Goal: Task Accomplishment & Management: Manage account settings

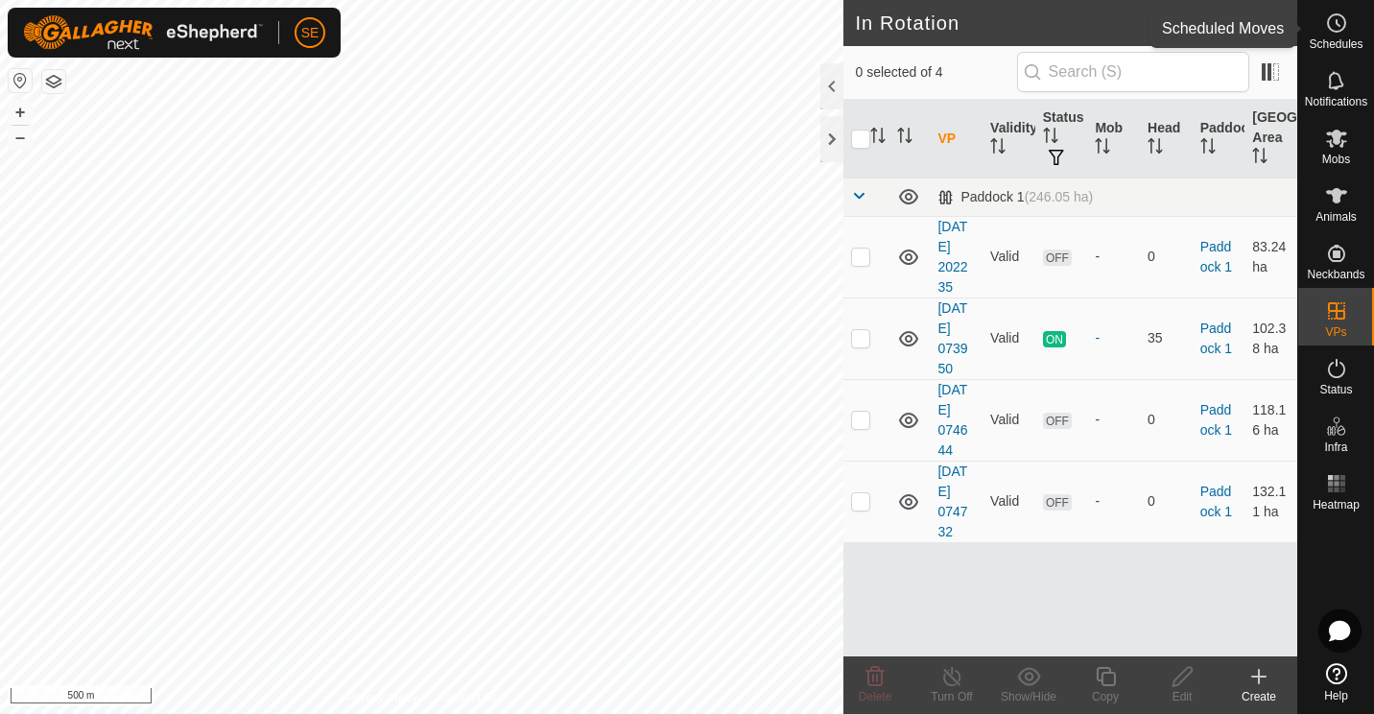
click at [1336, 34] on icon at bounding box center [1336, 23] width 23 height 23
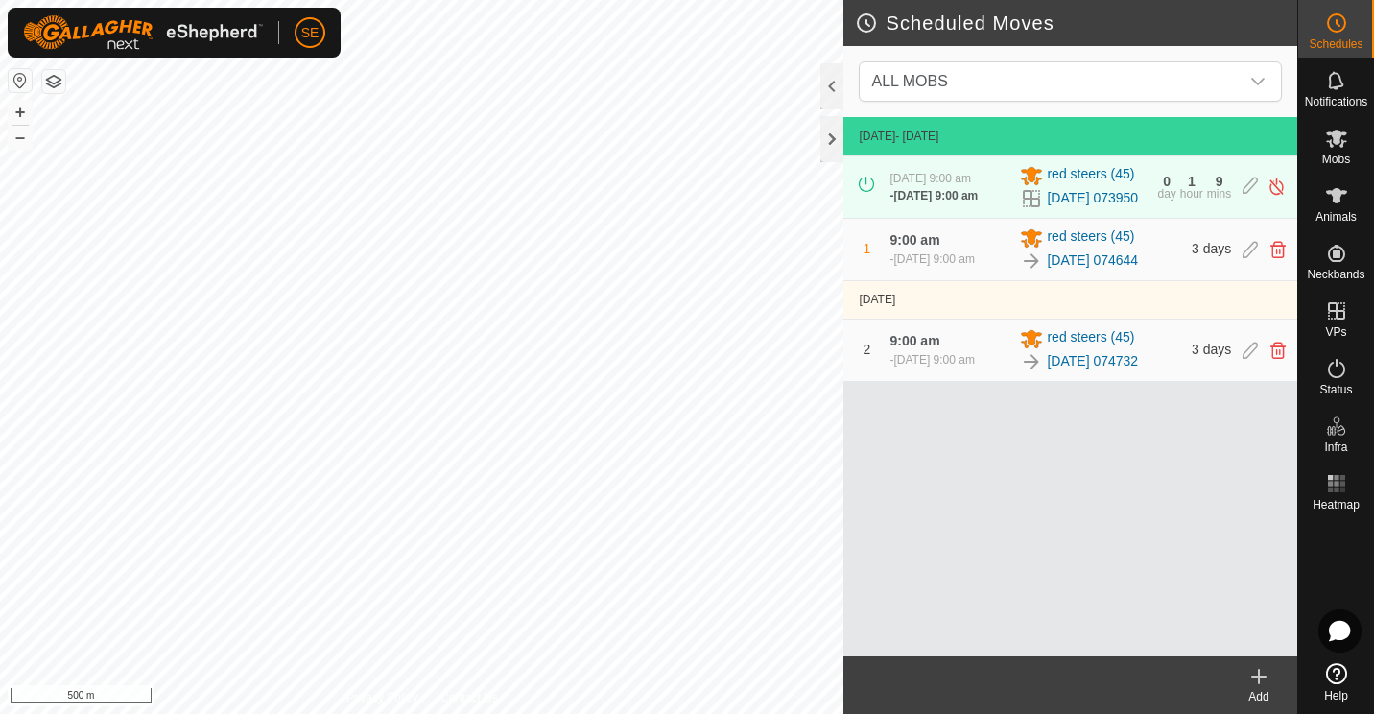
click at [977, 218] on div "[DATE] 9:00 am - [DATE] 9:00 am red steers [PHONE_NUMBER][DATE] 073950 0 day 1 …" at bounding box center [1070, 186] width 438 height 61
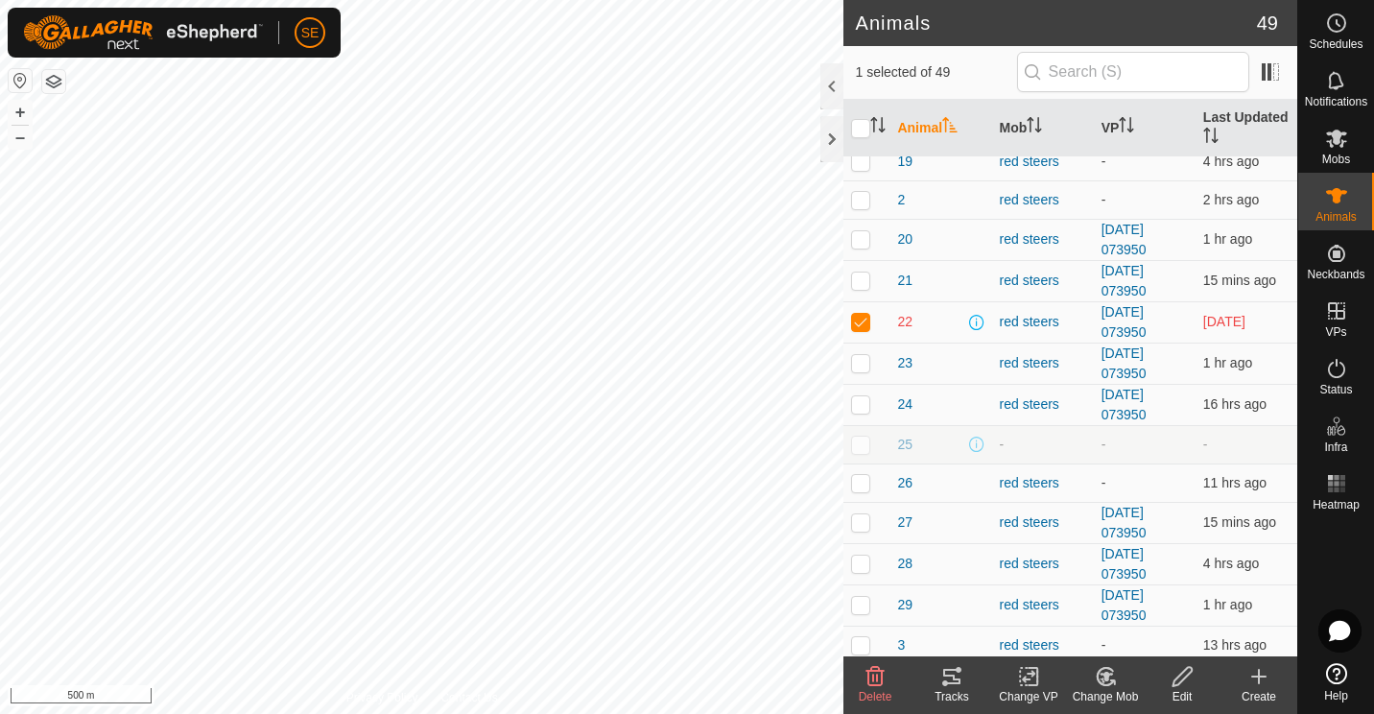
scroll to position [379, 0]
click at [833, 146] on div at bounding box center [831, 139] width 23 height 46
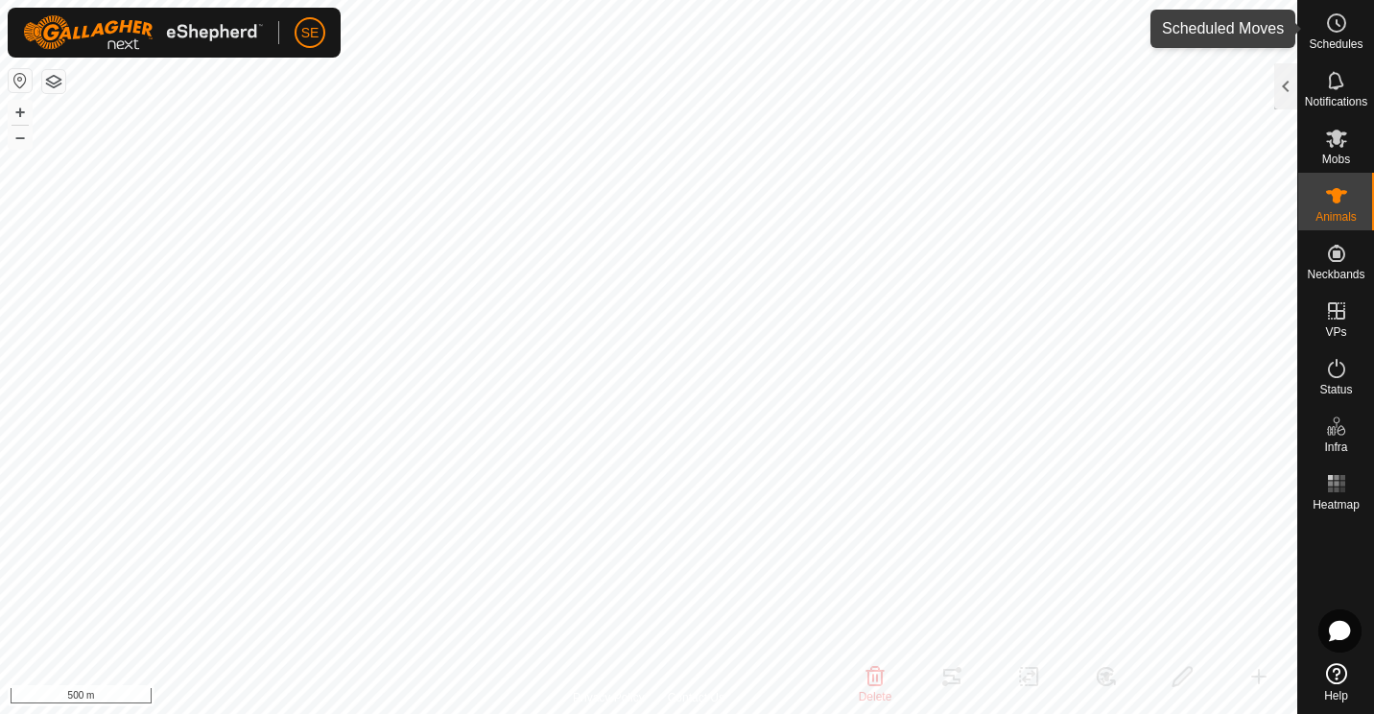
click at [1336, 33] on icon at bounding box center [1336, 23] width 23 height 23
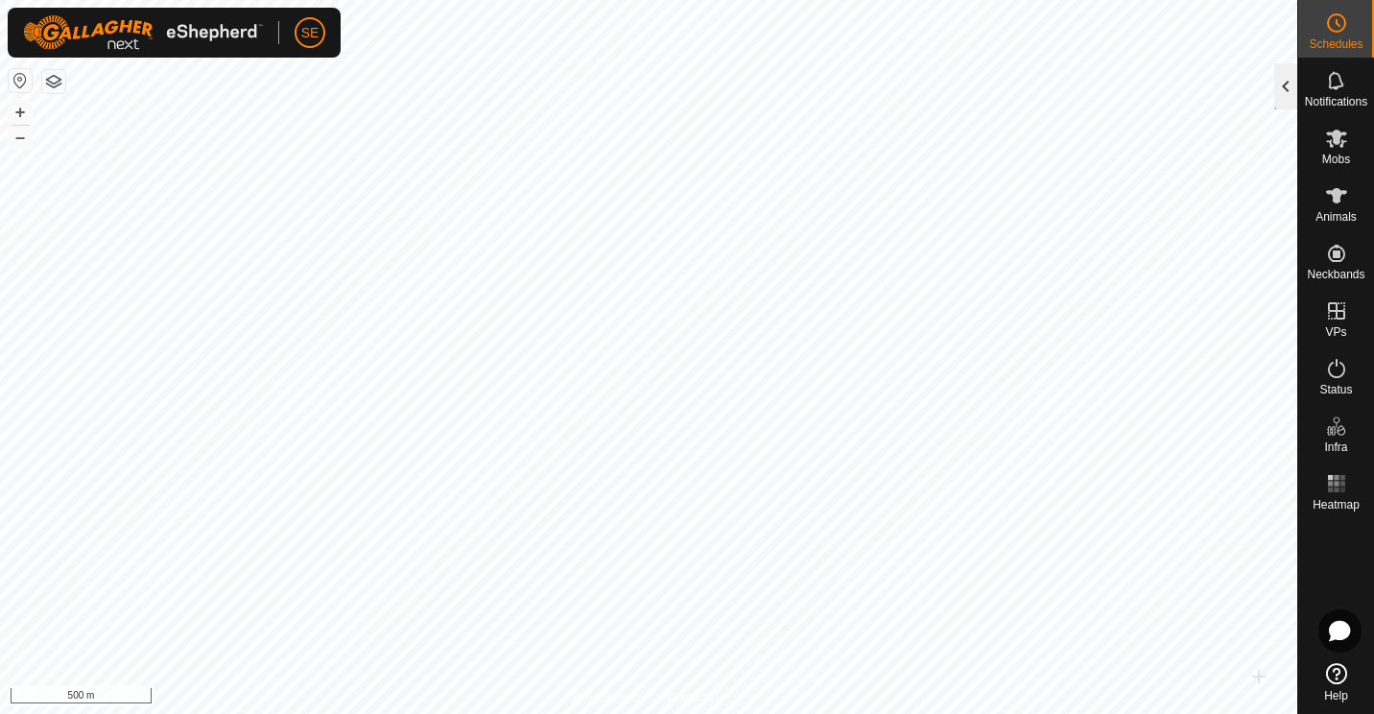
click at [1284, 77] on div at bounding box center [1285, 86] width 23 height 46
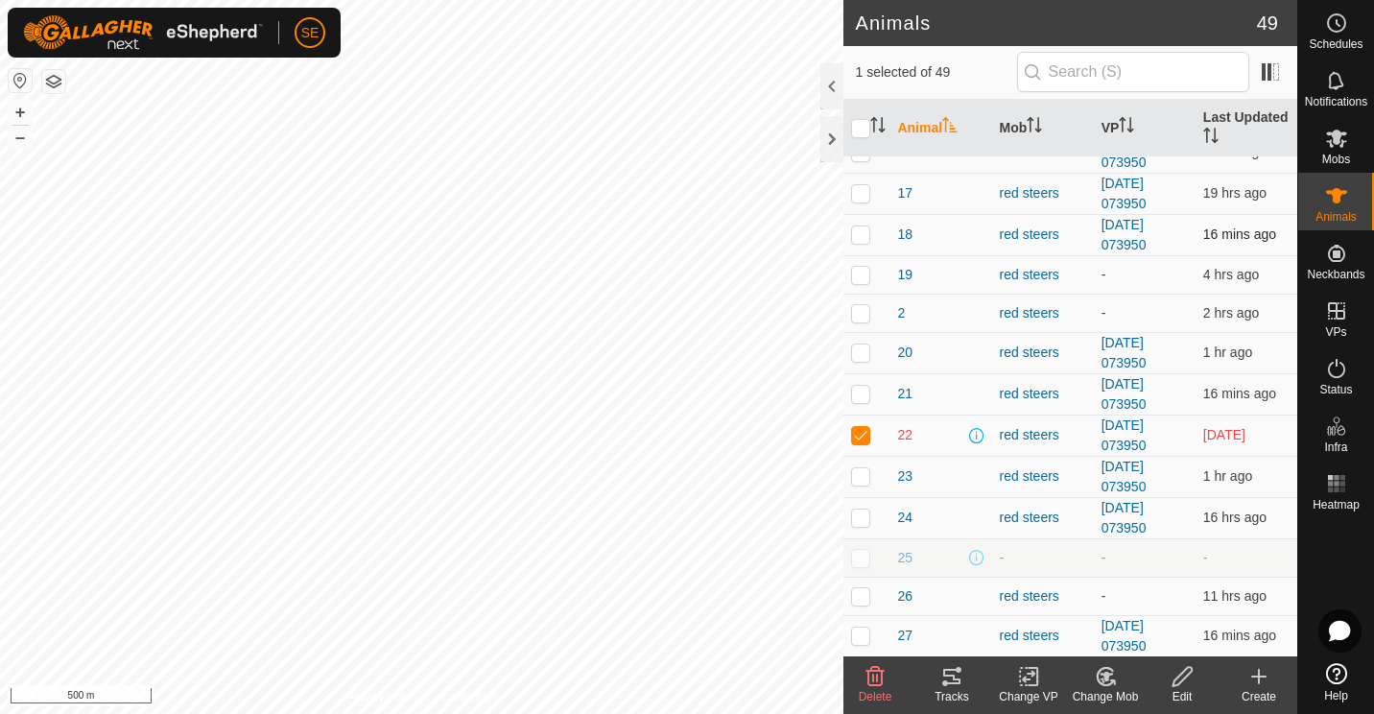
scroll to position [268, 0]
checkbox input "false"
checkbox input "true"
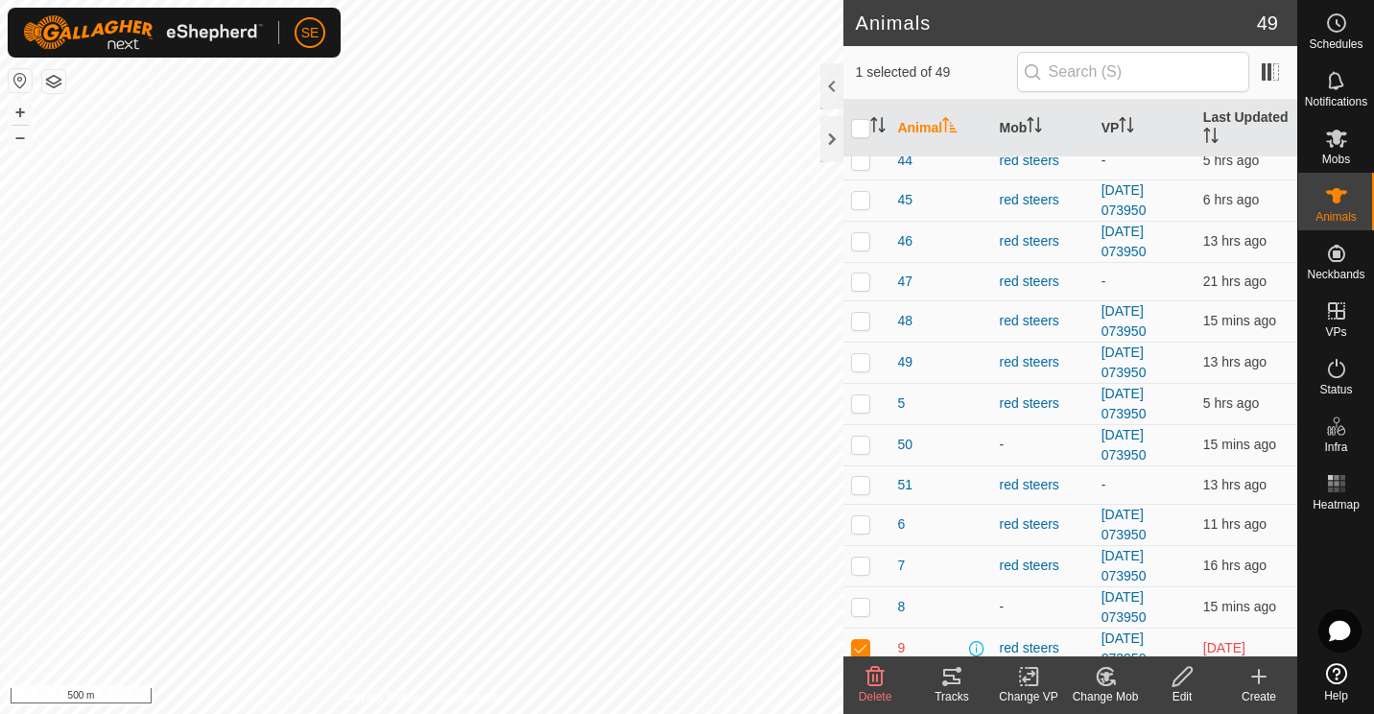
scroll to position [1487, 0]
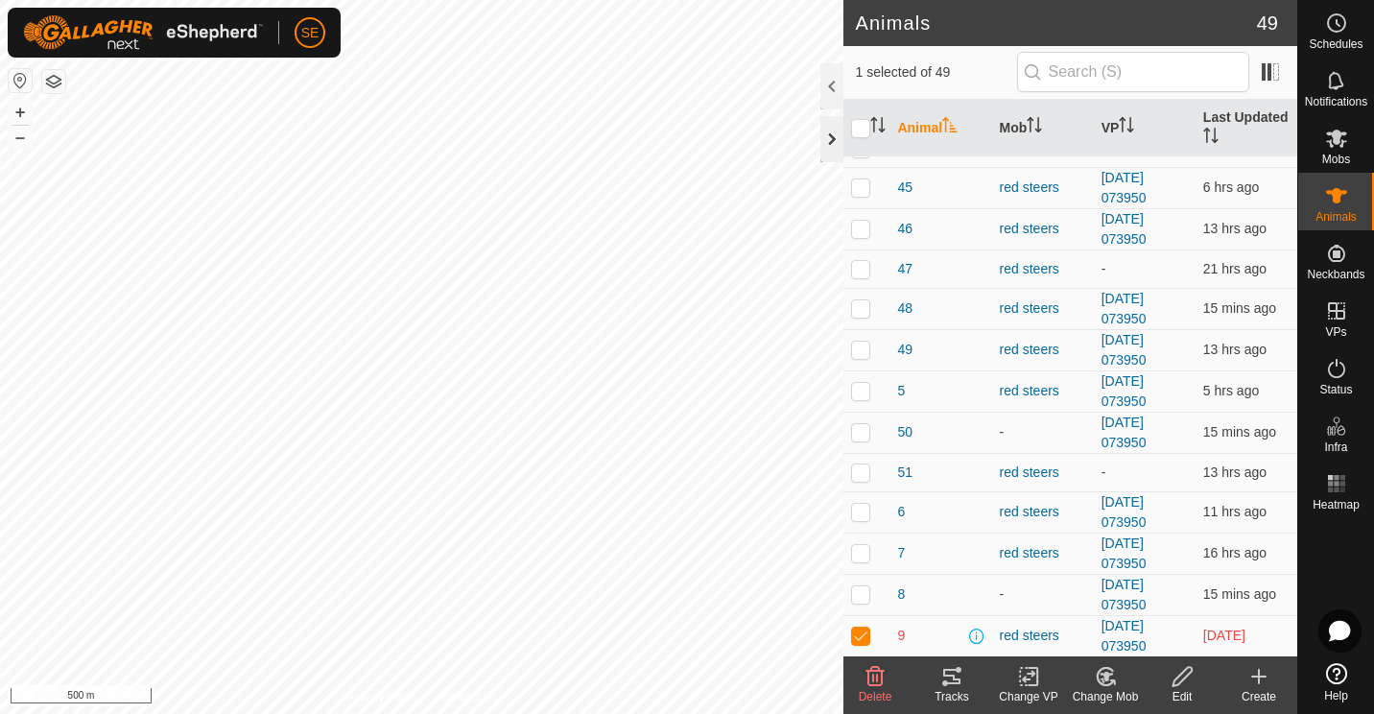
click at [835, 136] on div at bounding box center [831, 139] width 23 height 46
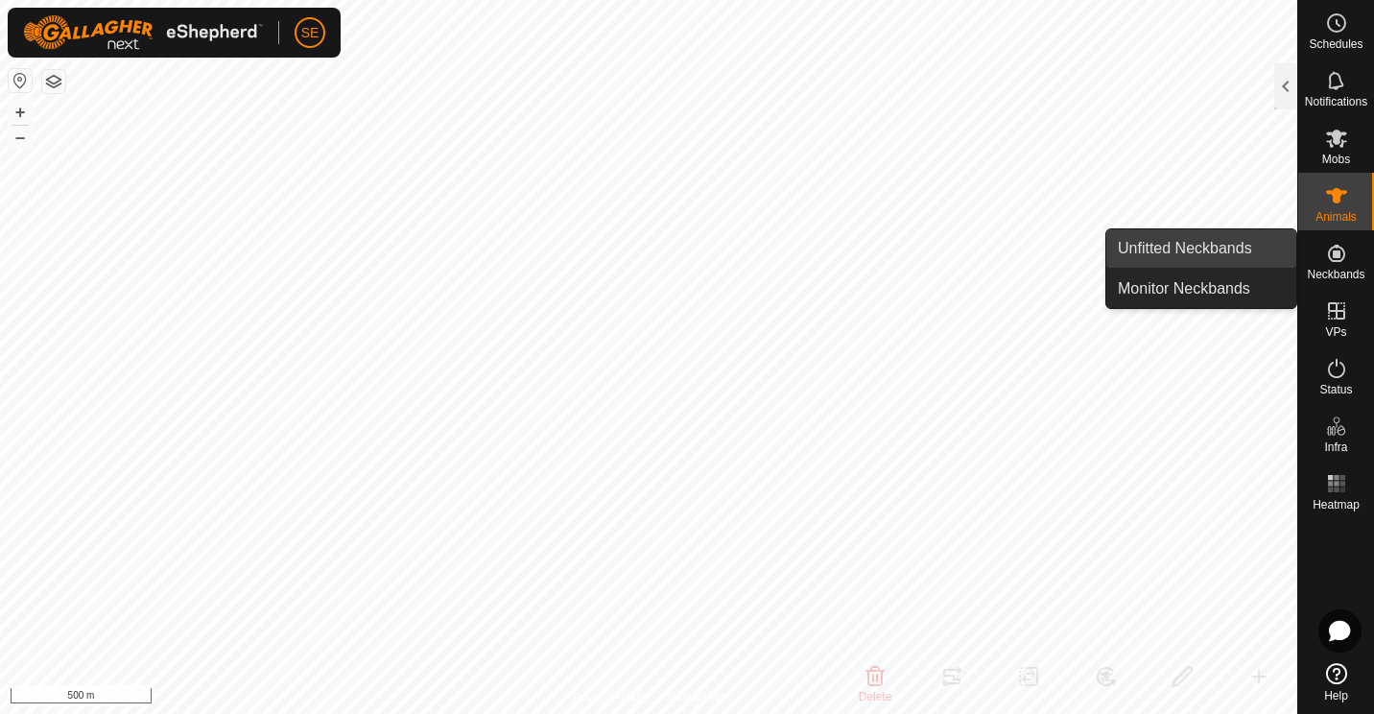
click at [1225, 252] on link "Unfitted Neckbands" at bounding box center [1201, 248] width 190 height 38
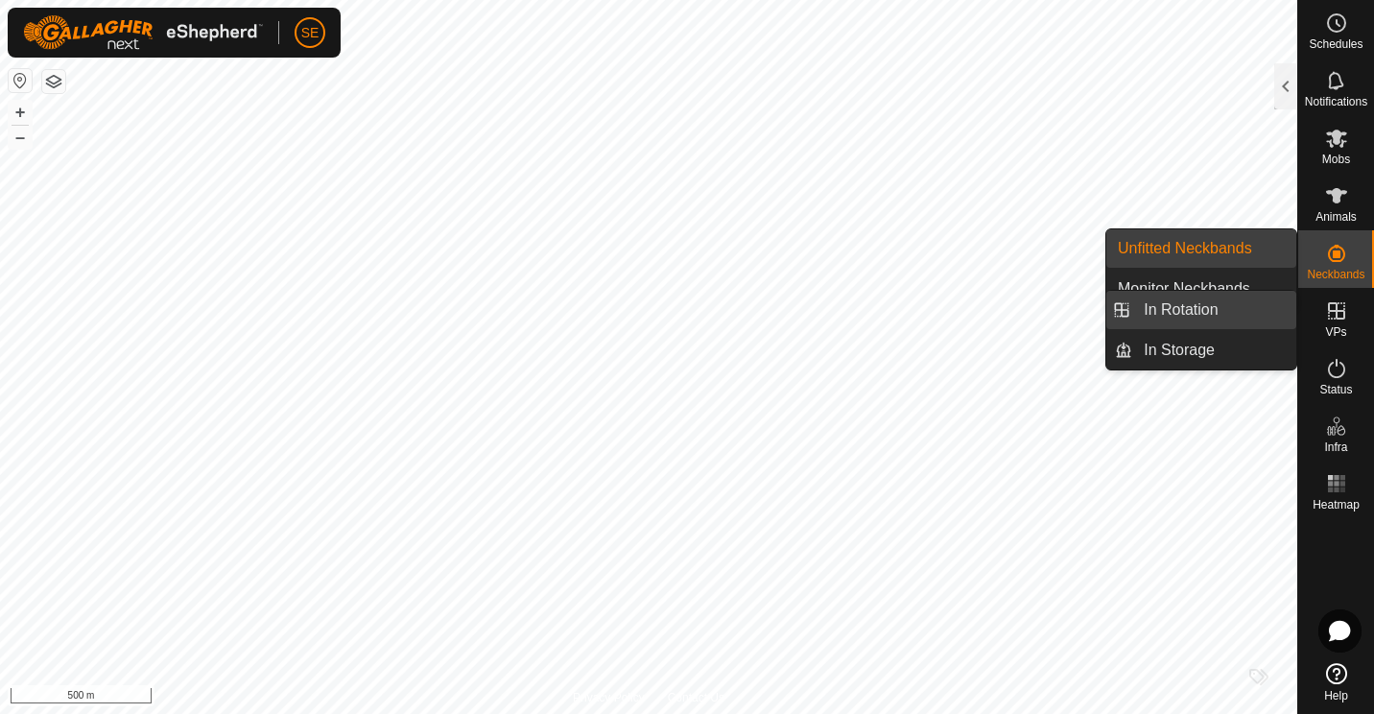
click at [1165, 309] on link "In Rotation" at bounding box center [1214, 310] width 164 height 38
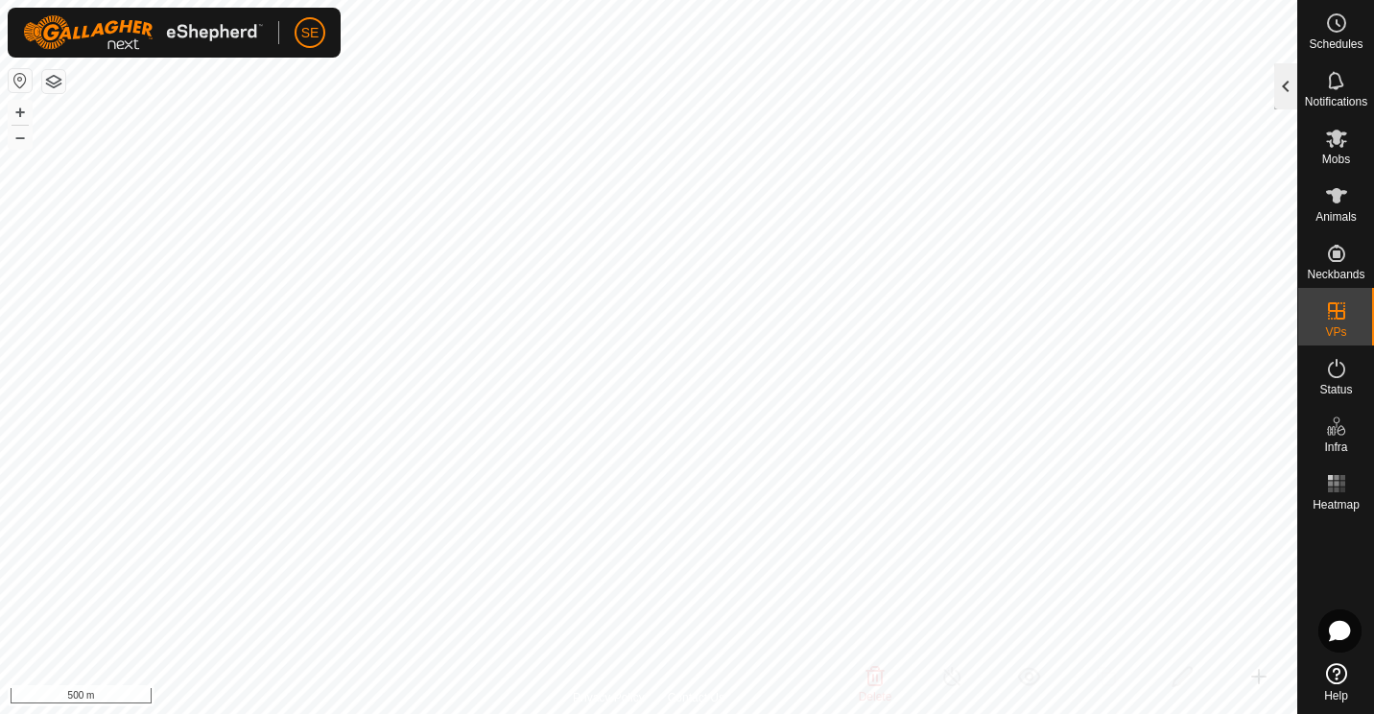
click at [1285, 88] on div at bounding box center [1285, 86] width 23 height 46
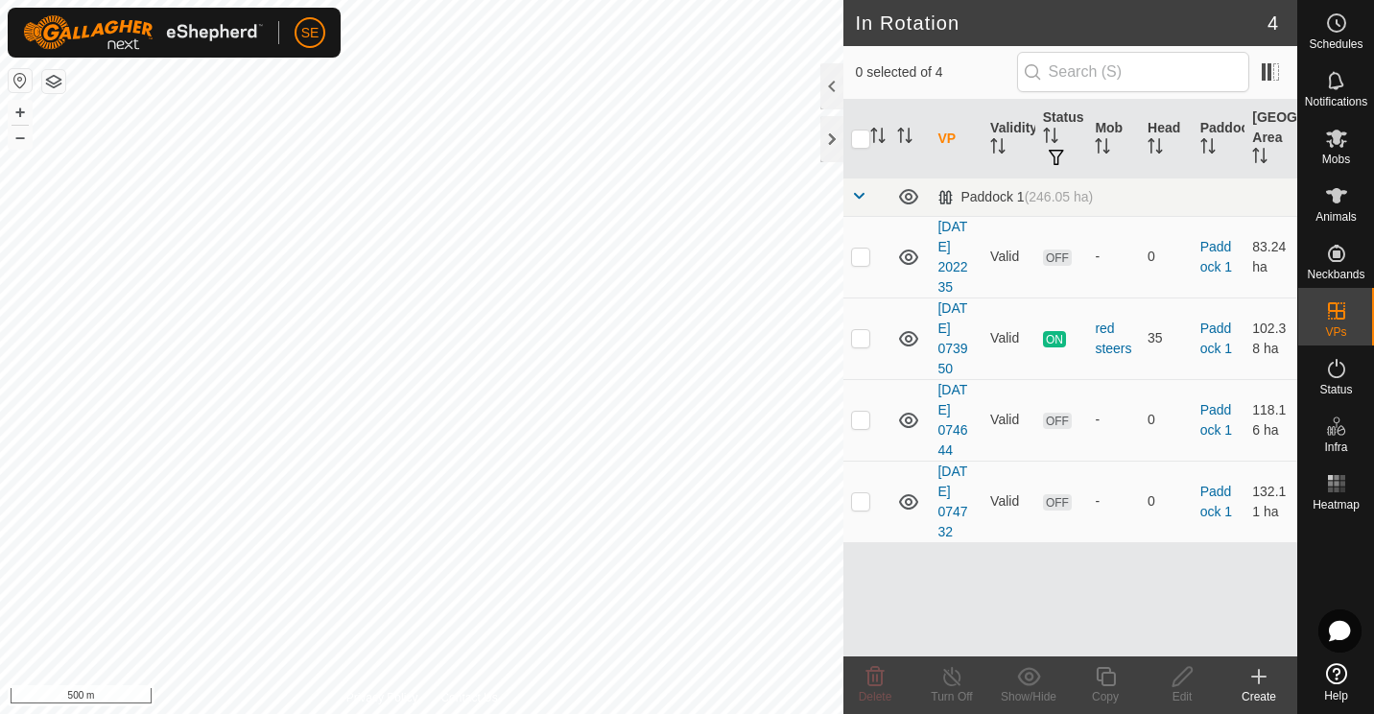
click at [1262, 667] on icon at bounding box center [1258, 676] width 23 height 23
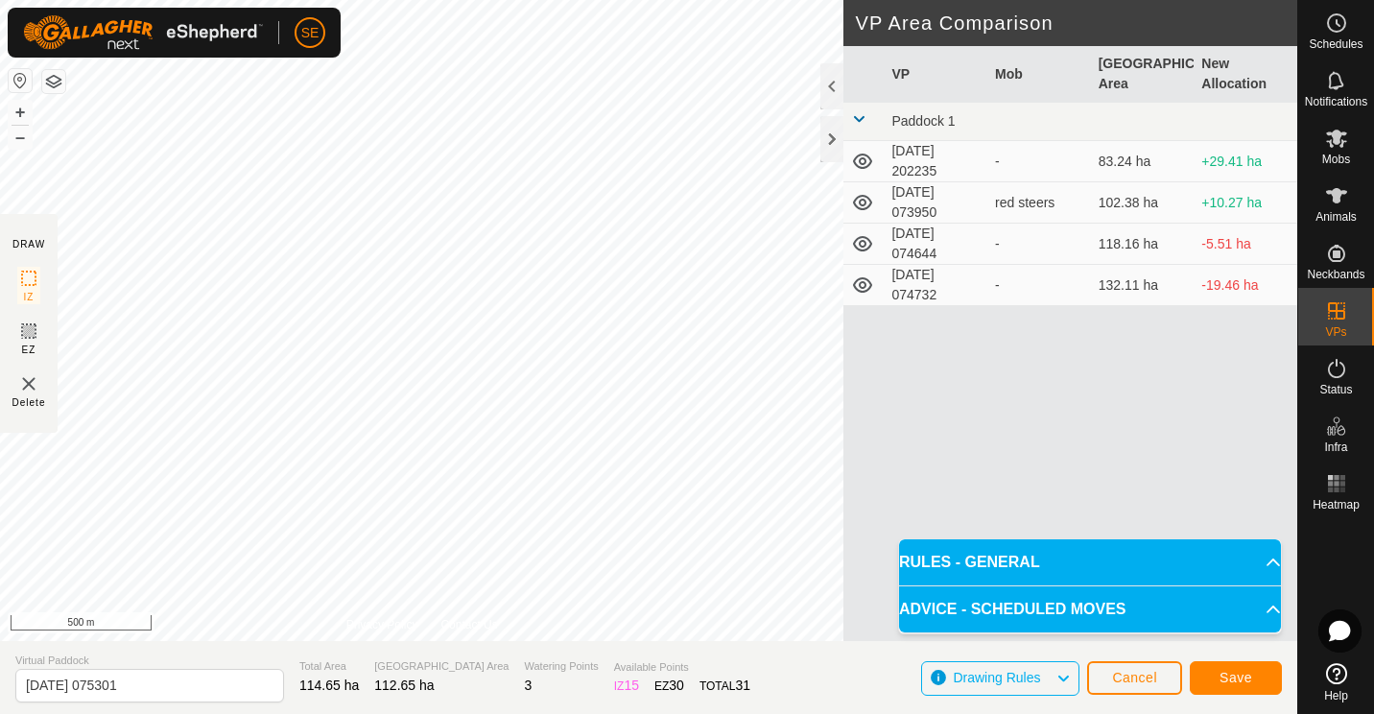
click at [1261, 616] on p-accordion-header "ADVICE - SCHEDULED MOVES" at bounding box center [1090, 609] width 382 height 46
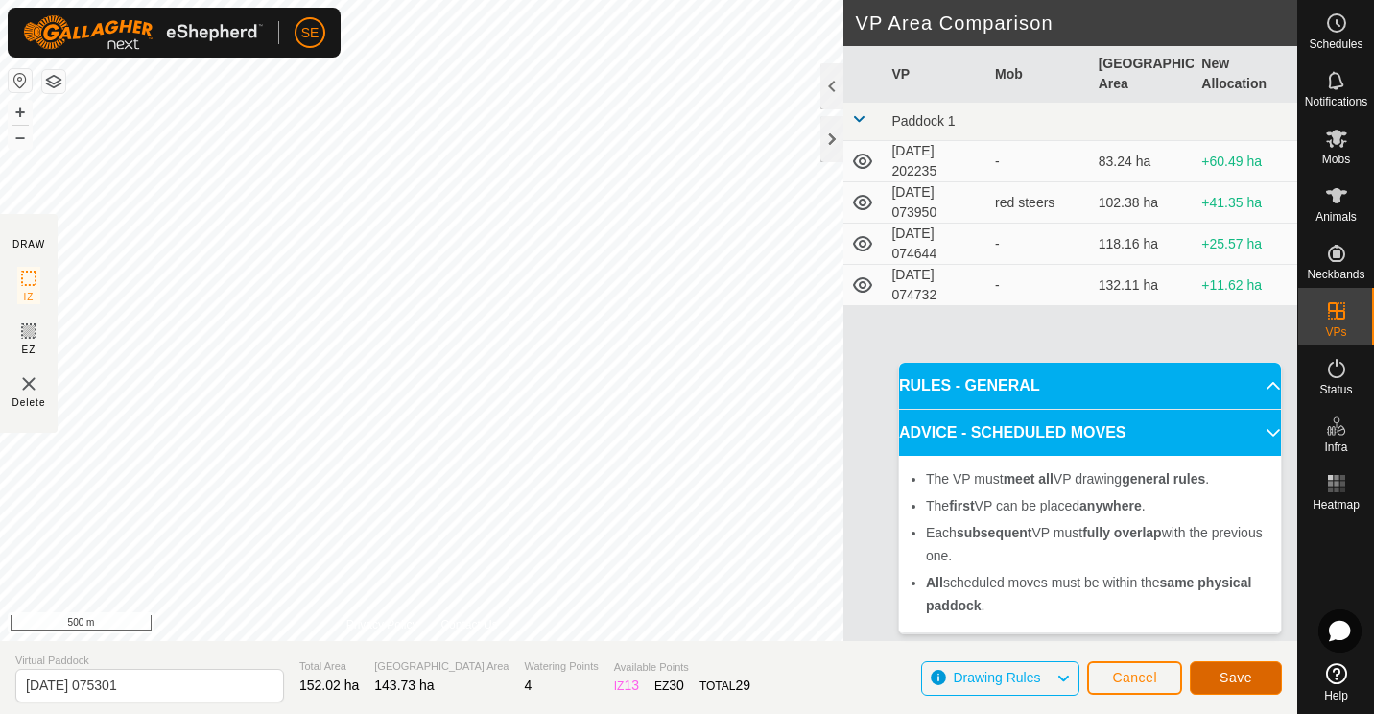
click at [1227, 676] on span "Save" at bounding box center [1235, 677] width 33 height 15
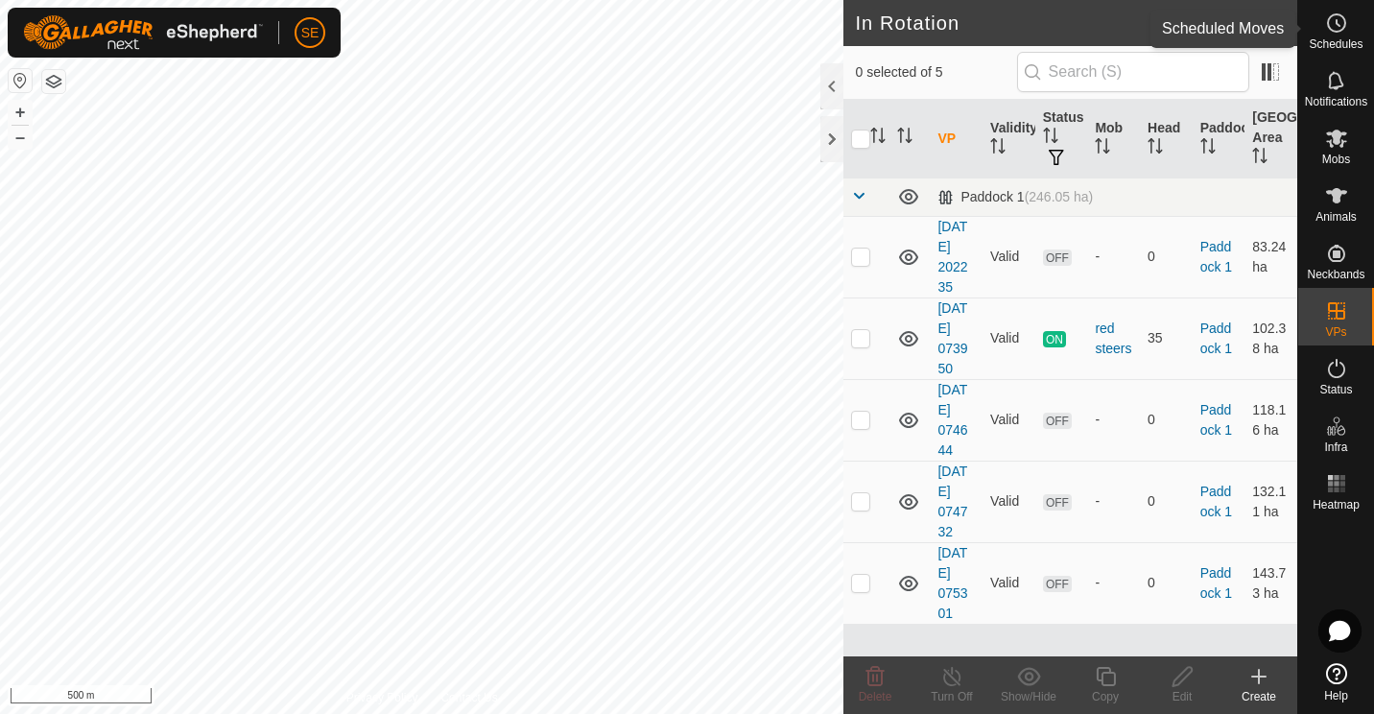
click at [1337, 17] on icon at bounding box center [1336, 23] width 23 height 23
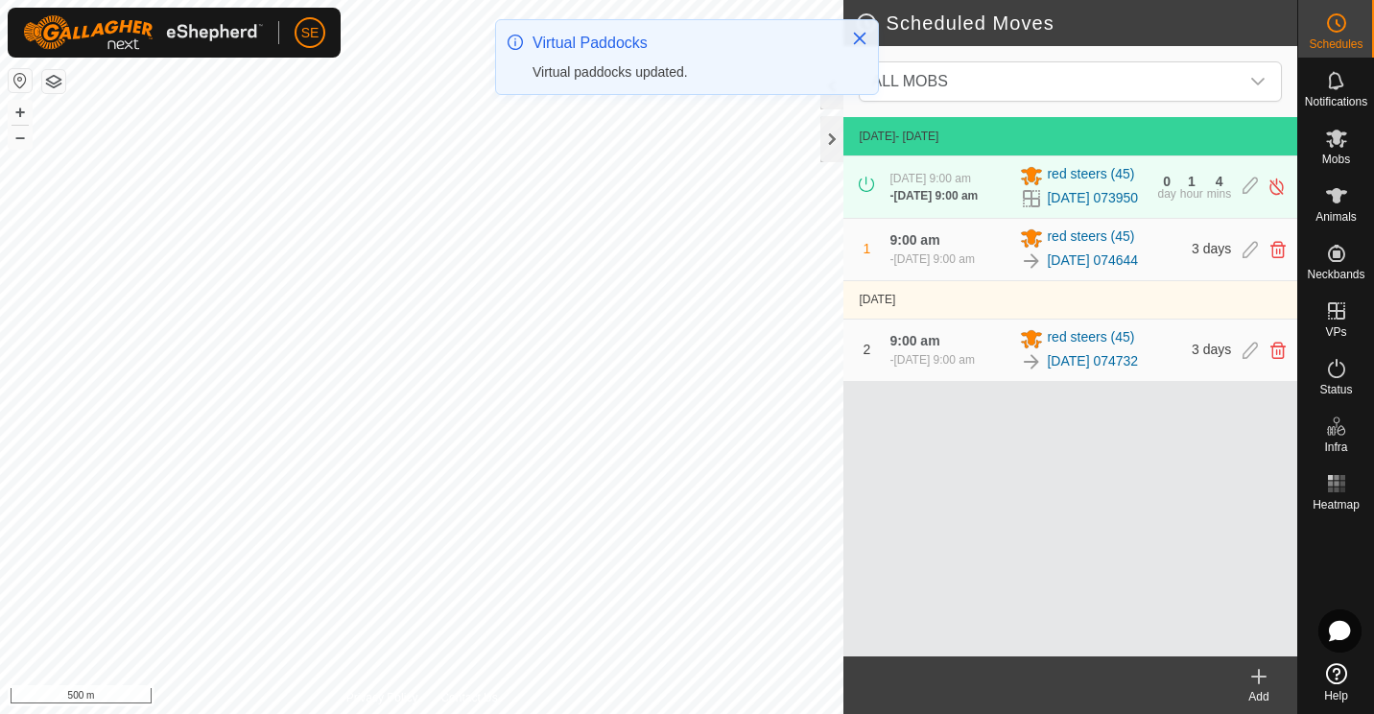
click at [1259, 678] on icon at bounding box center [1259, 676] width 0 height 13
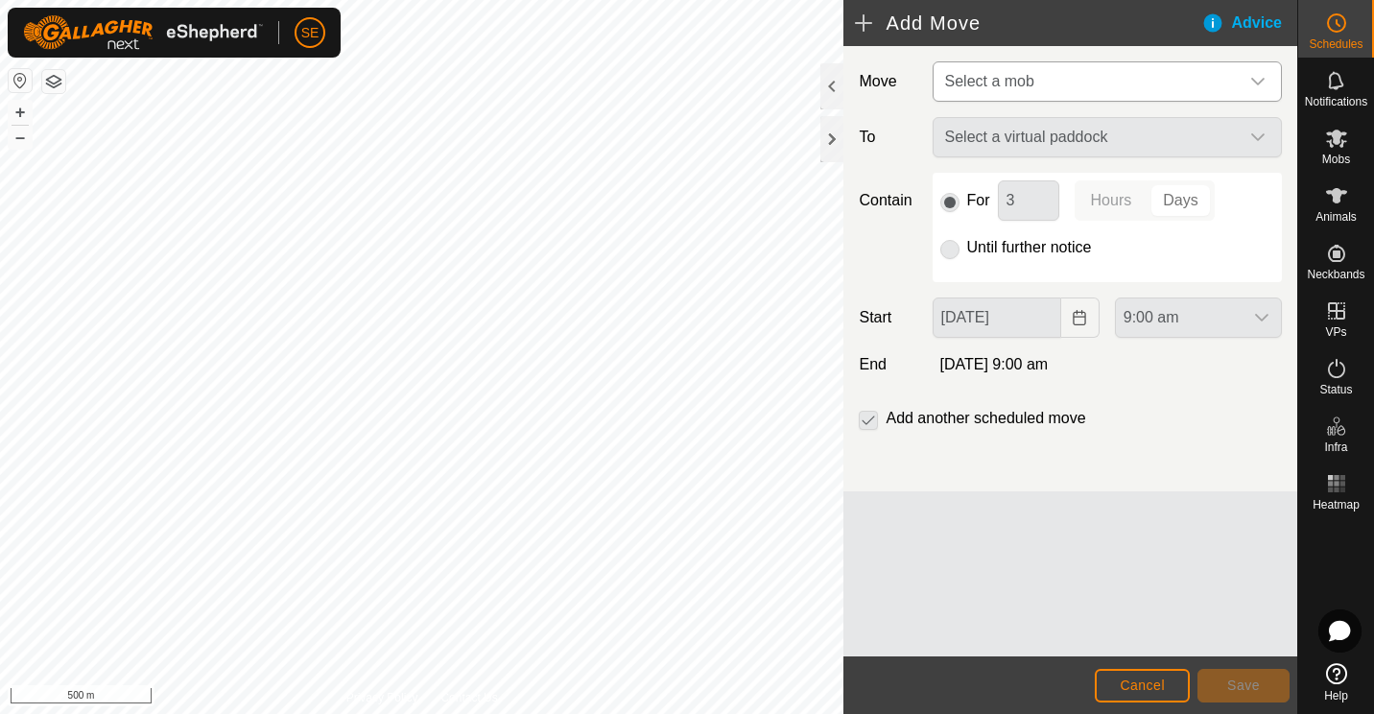
click at [1261, 82] on icon "dropdown trigger" at bounding box center [1257, 82] width 13 height 8
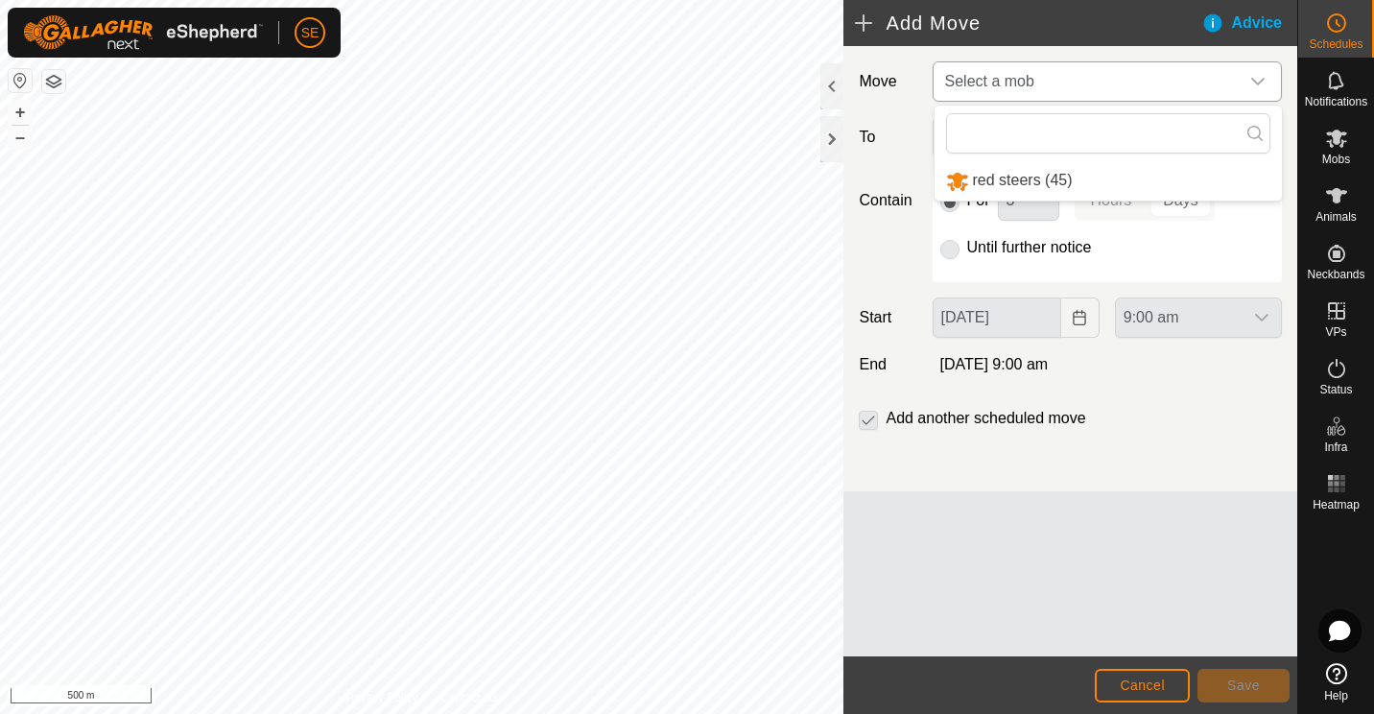
click at [1065, 182] on li "red steers (45)" at bounding box center [1107, 180] width 347 height 39
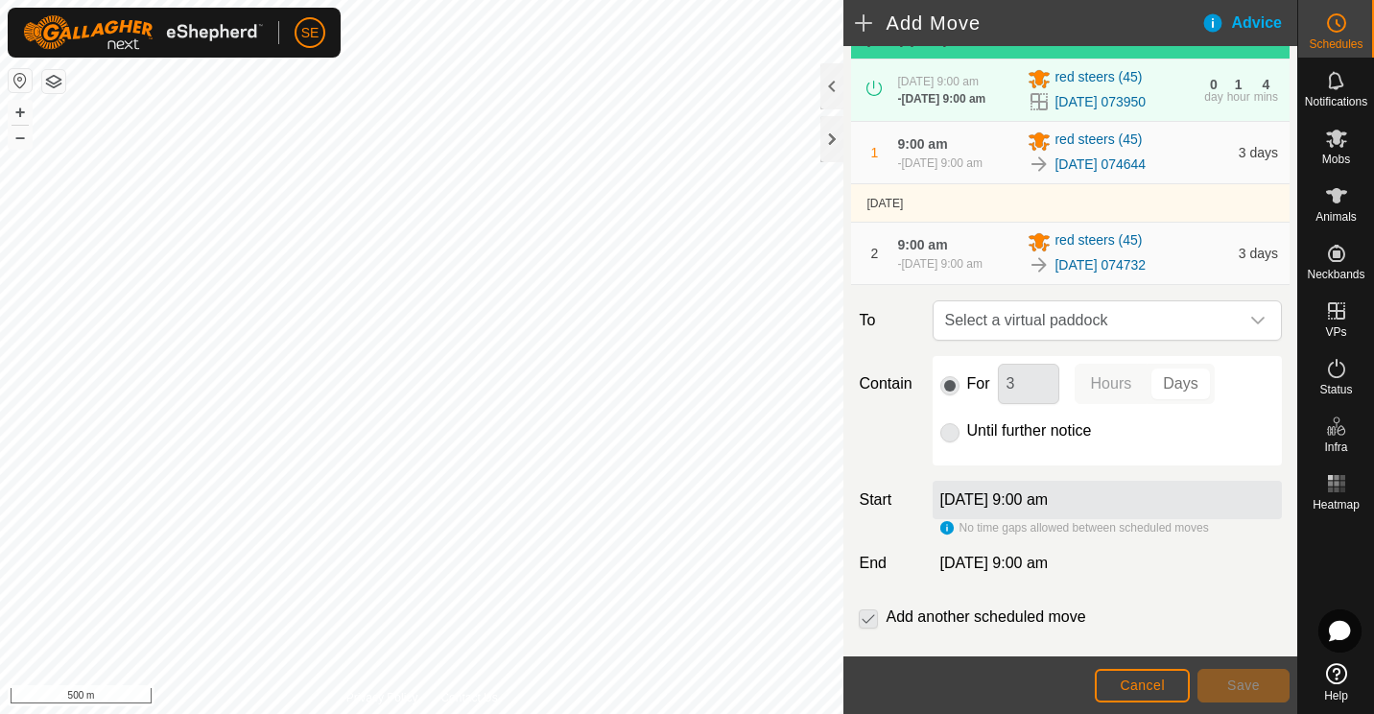
scroll to position [117, 0]
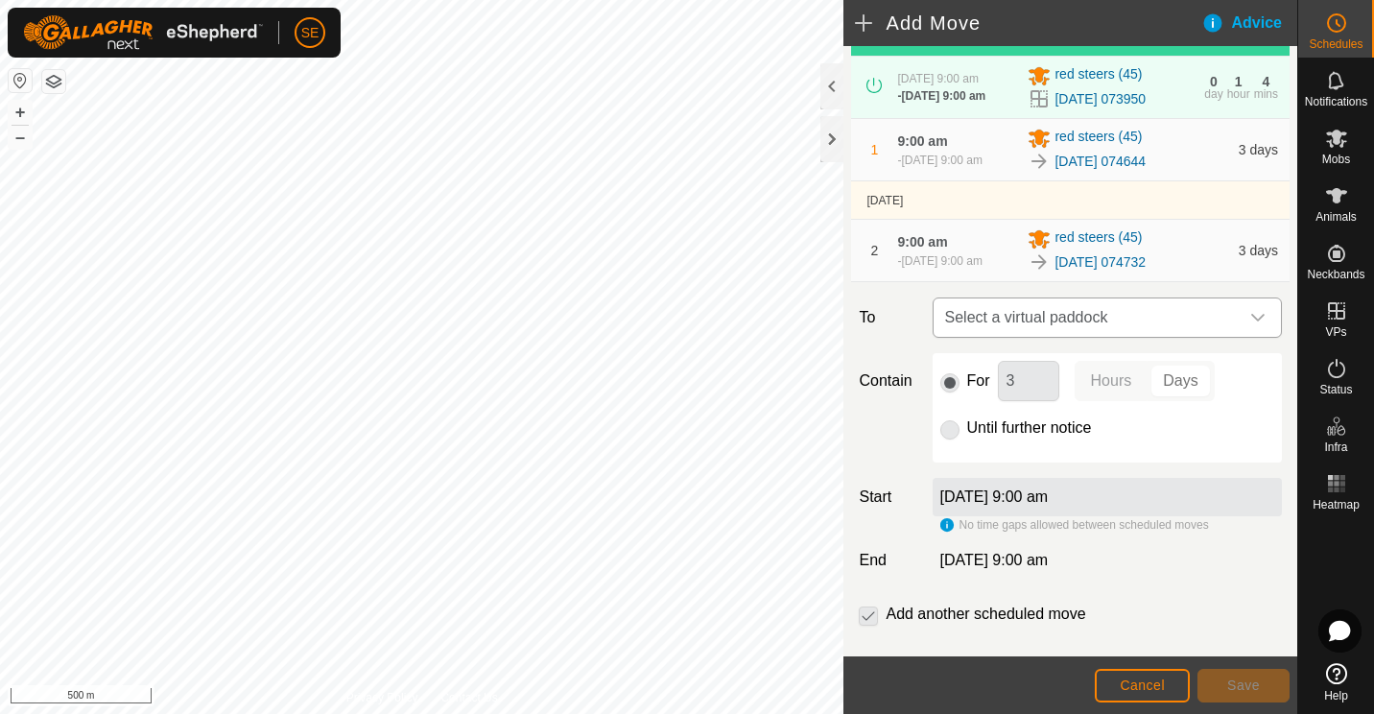
click at [1250, 321] on icon "dropdown trigger" at bounding box center [1257, 317] width 15 height 15
click at [1045, 467] on li "[DATE] 075301 143.73 ha" at bounding box center [1098, 461] width 313 height 29
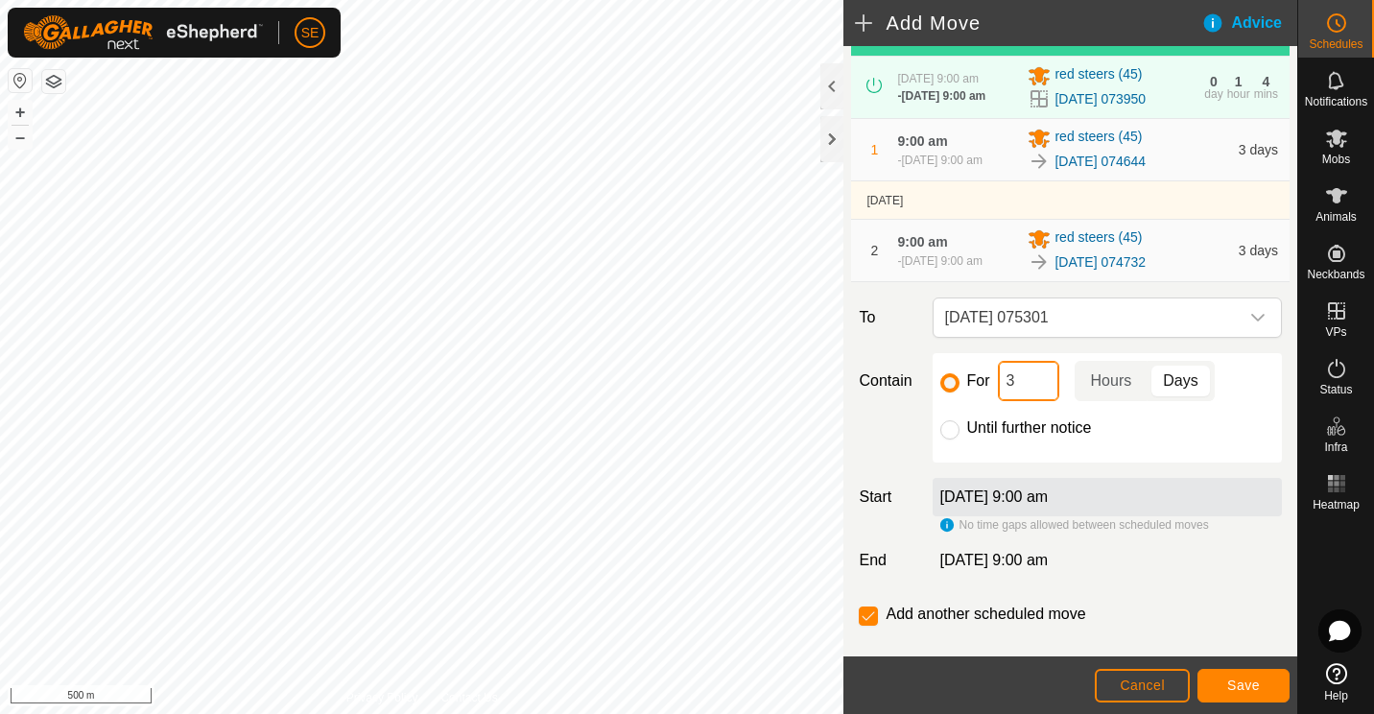
click at [1012, 390] on input "3" at bounding box center [1028, 381] width 61 height 40
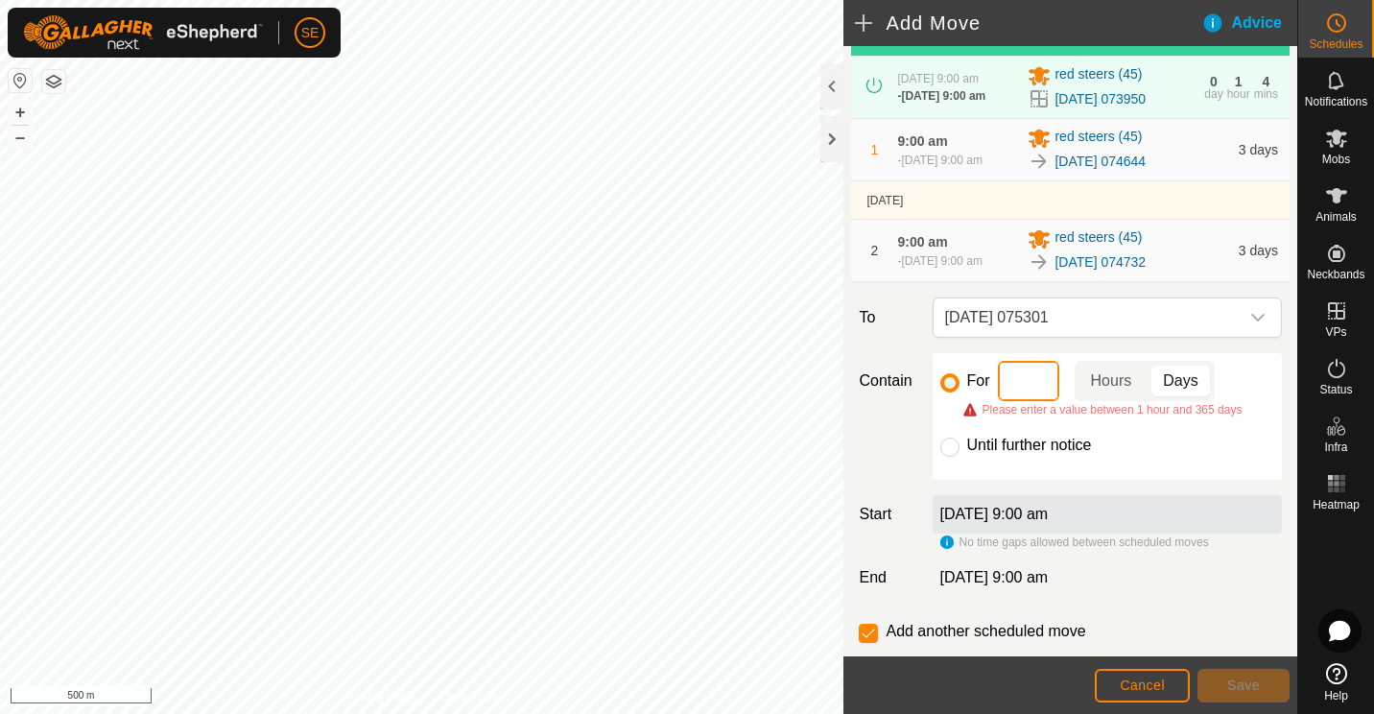
type input "2"
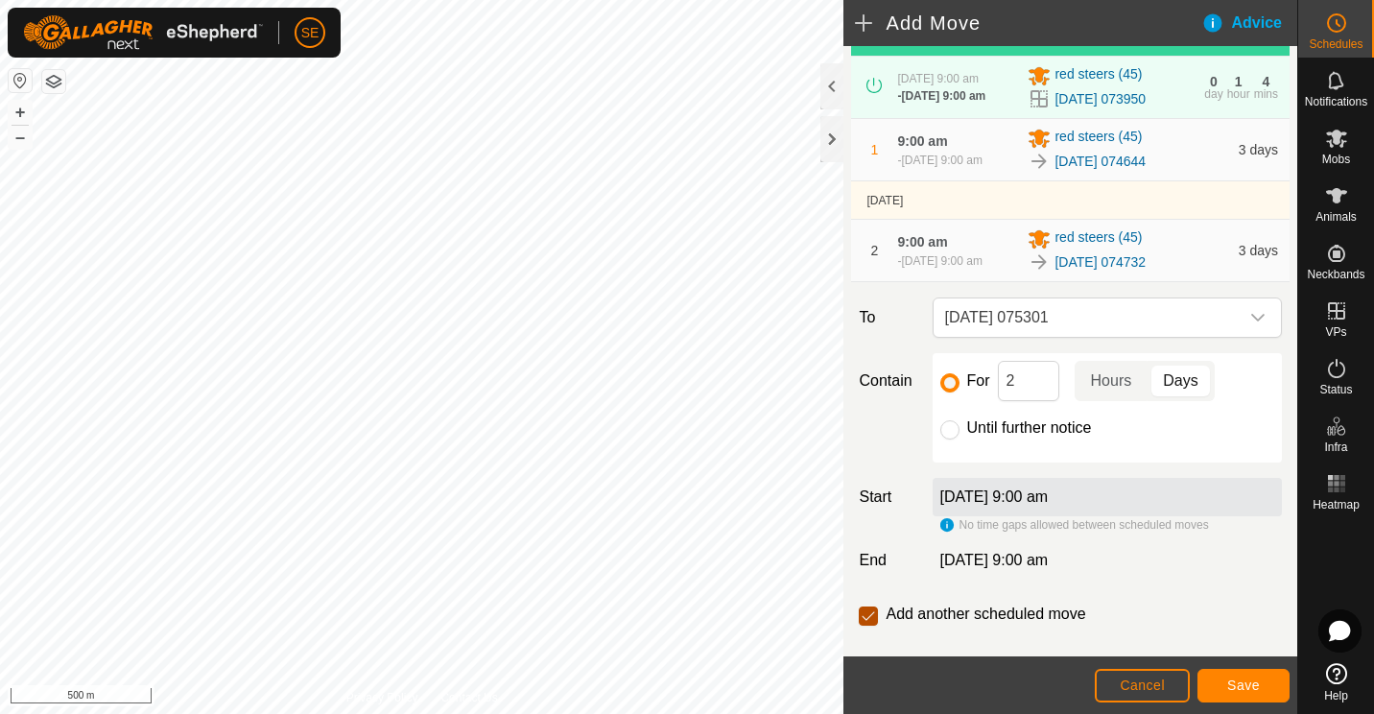
click at [866, 626] on input "checkbox" at bounding box center [868, 615] width 19 height 19
checkbox input "false"
click at [1241, 684] on span "Save" at bounding box center [1243, 684] width 33 height 15
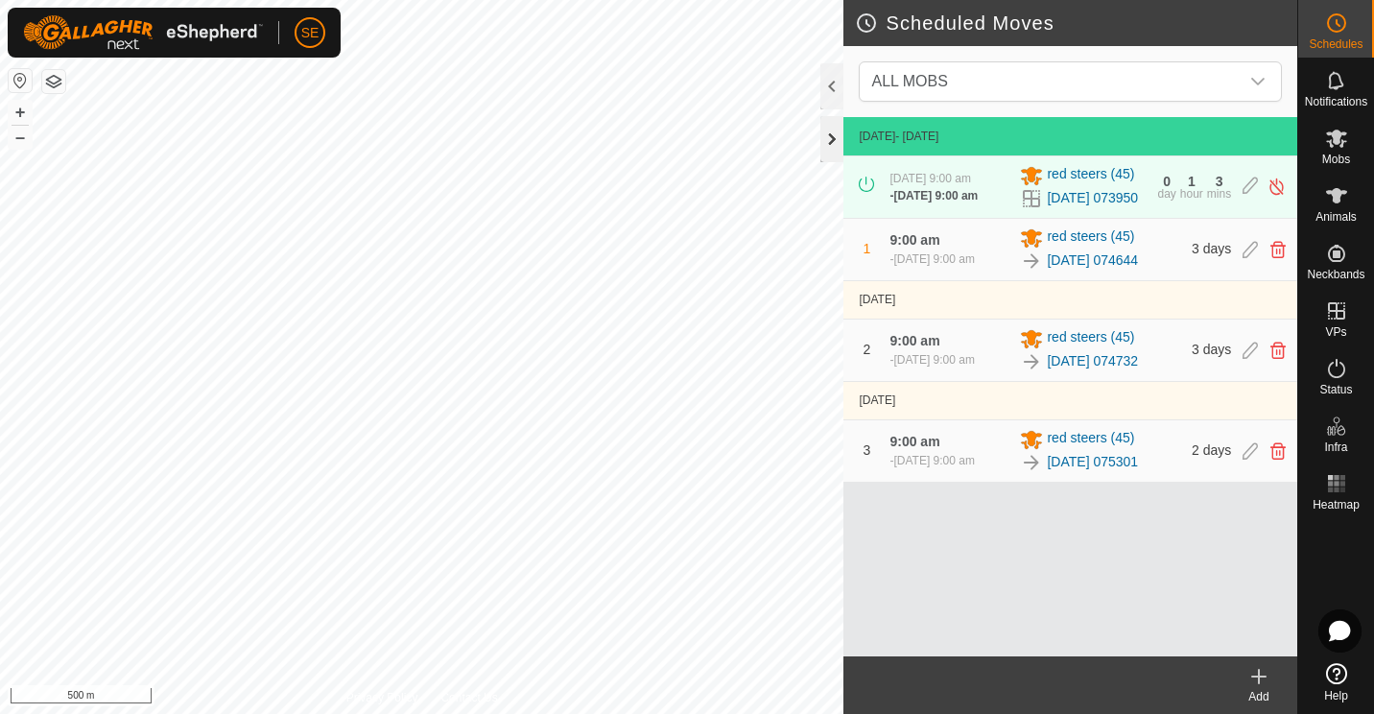
click at [825, 135] on div at bounding box center [831, 139] width 23 height 46
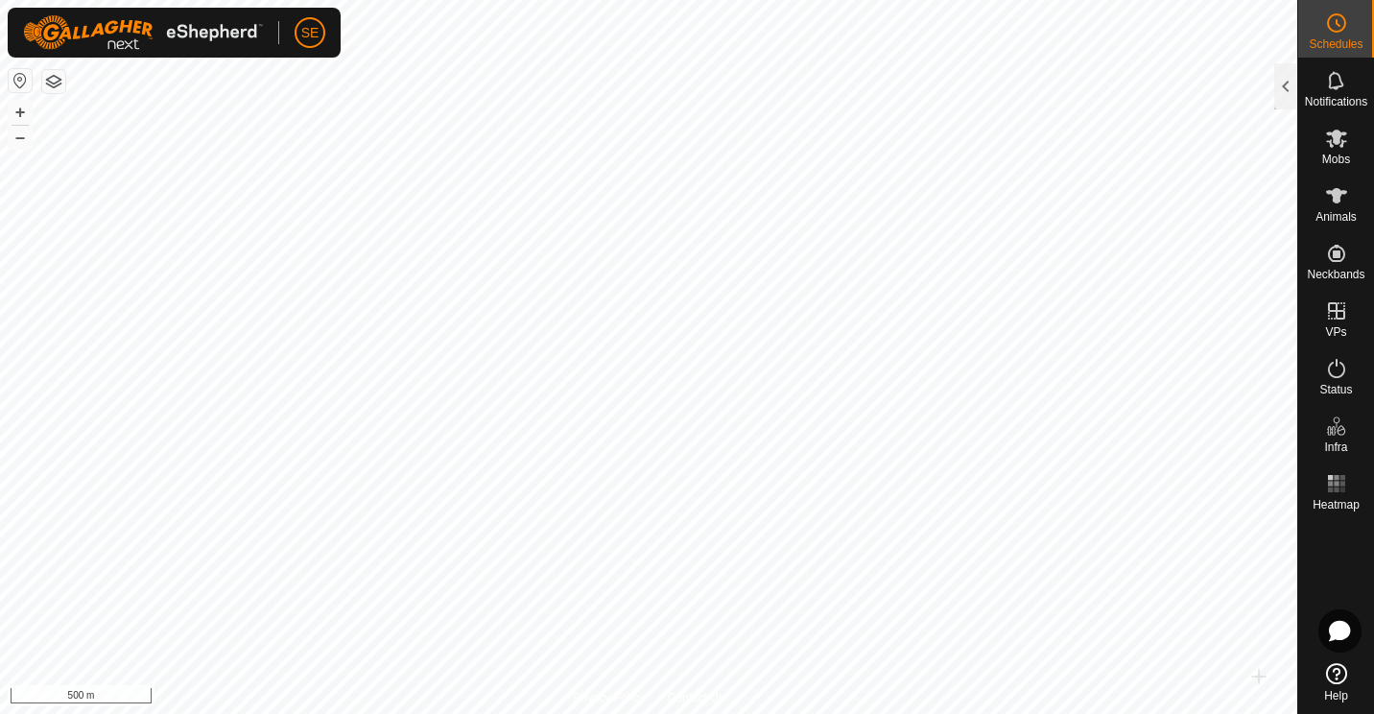
click at [1339, 674] on icon at bounding box center [1336, 673] width 21 height 21
click at [1335, 214] on span "Animals" at bounding box center [1335, 217] width 41 height 12
click at [1279, 89] on div at bounding box center [1285, 86] width 23 height 46
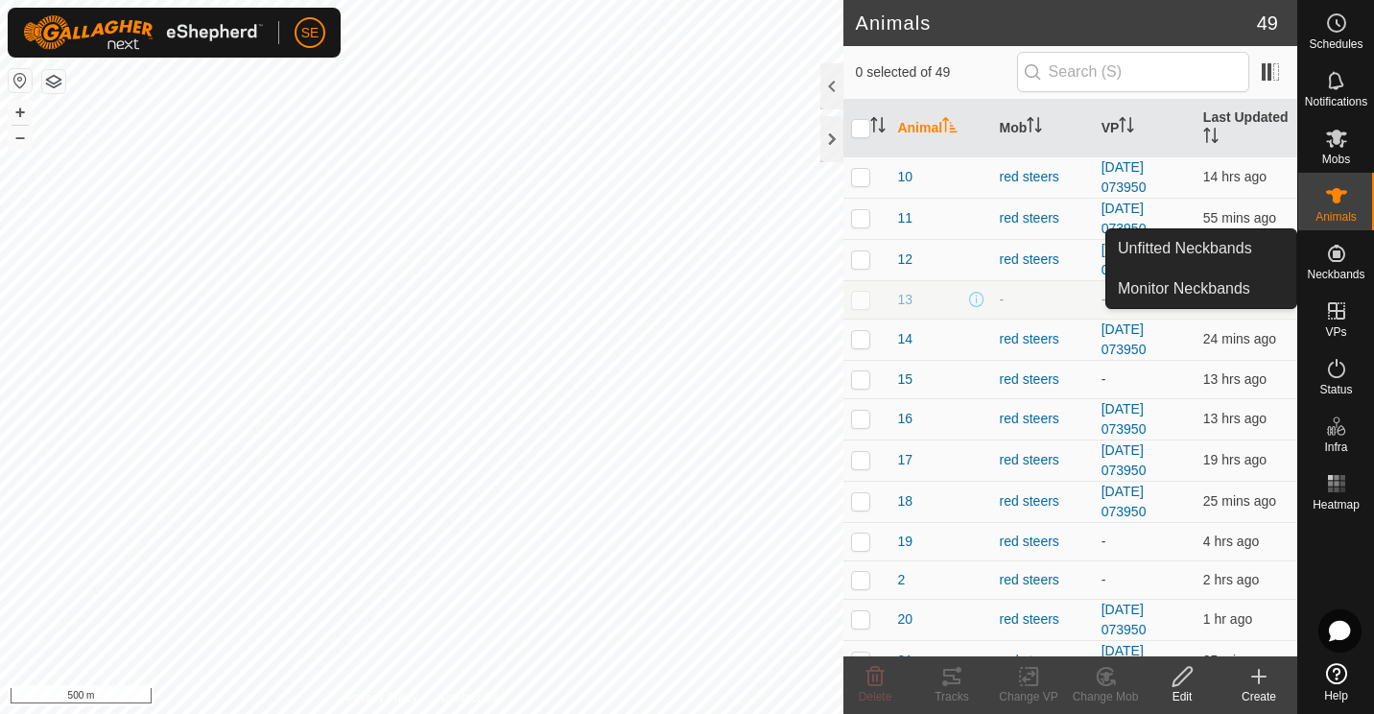
click at [1330, 276] on span "Neckbands" at bounding box center [1336, 275] width 58 height 12
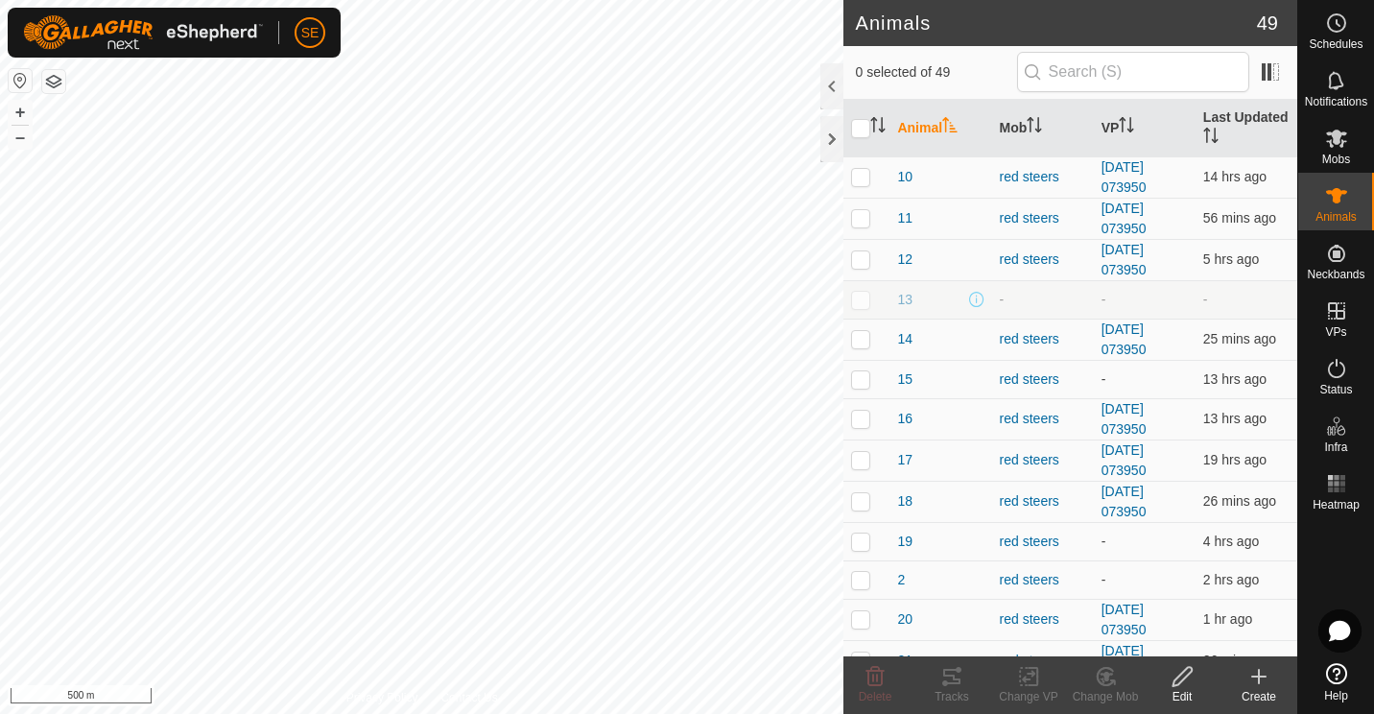
click at [1257, 678] on icon at bounding box center [1258, 676] width 23 height 23
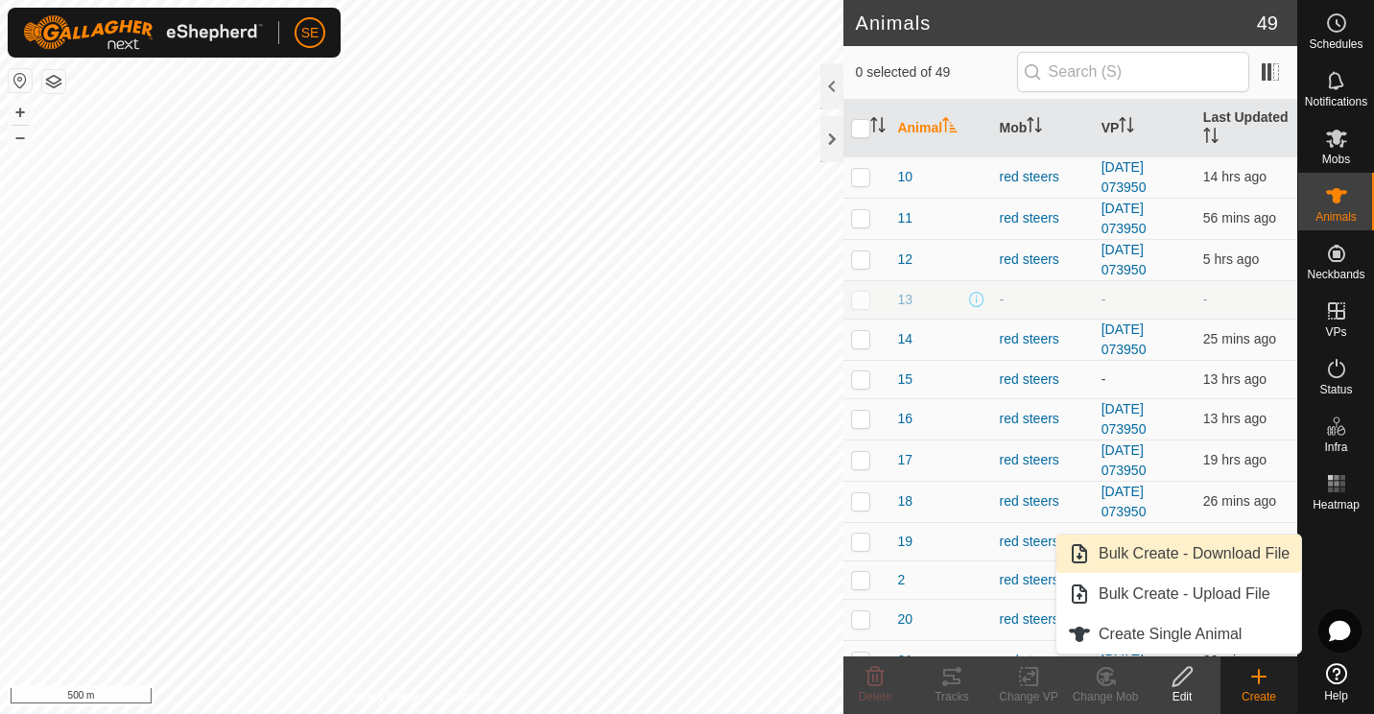
click at [1170, 551] on link "Bulk Create - Download File" at bounding box center [1178, 553] width 245 height 38
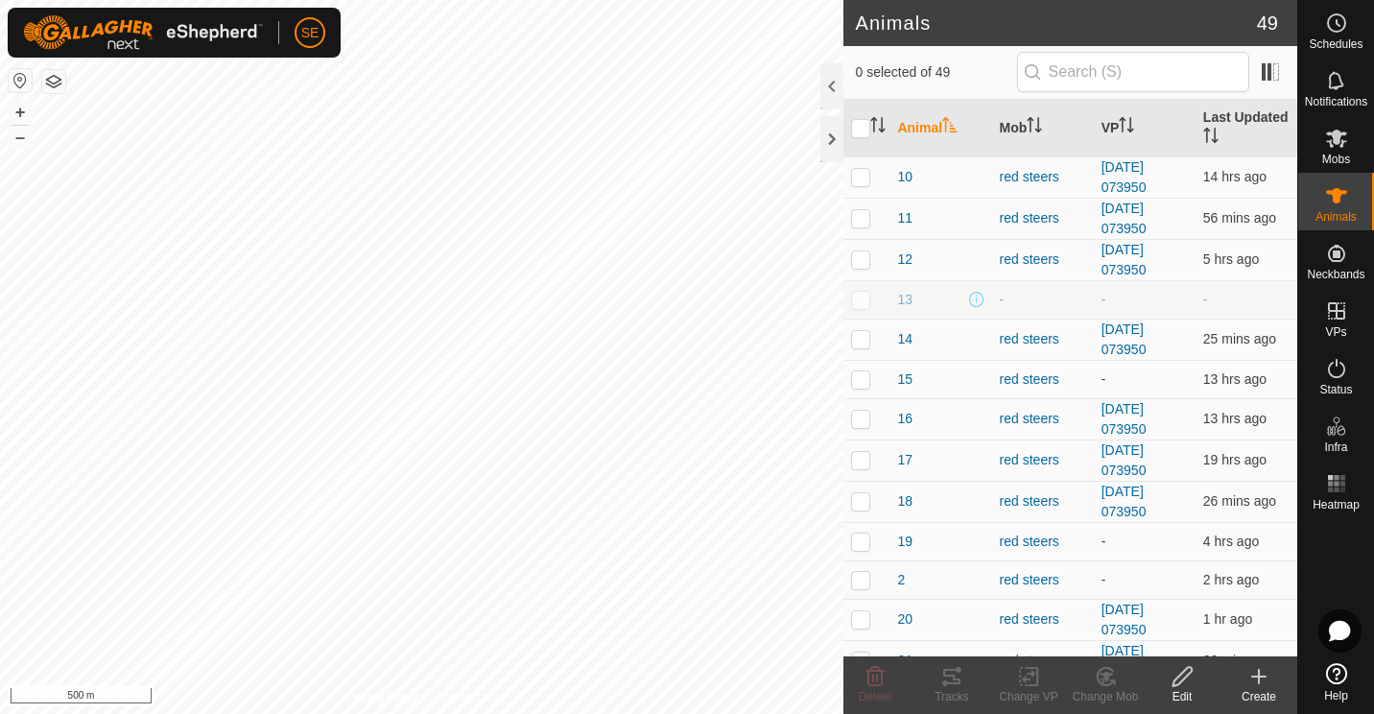
click at [1264, 684] on icon at bounding box center [1258, 676] width 23 height 23
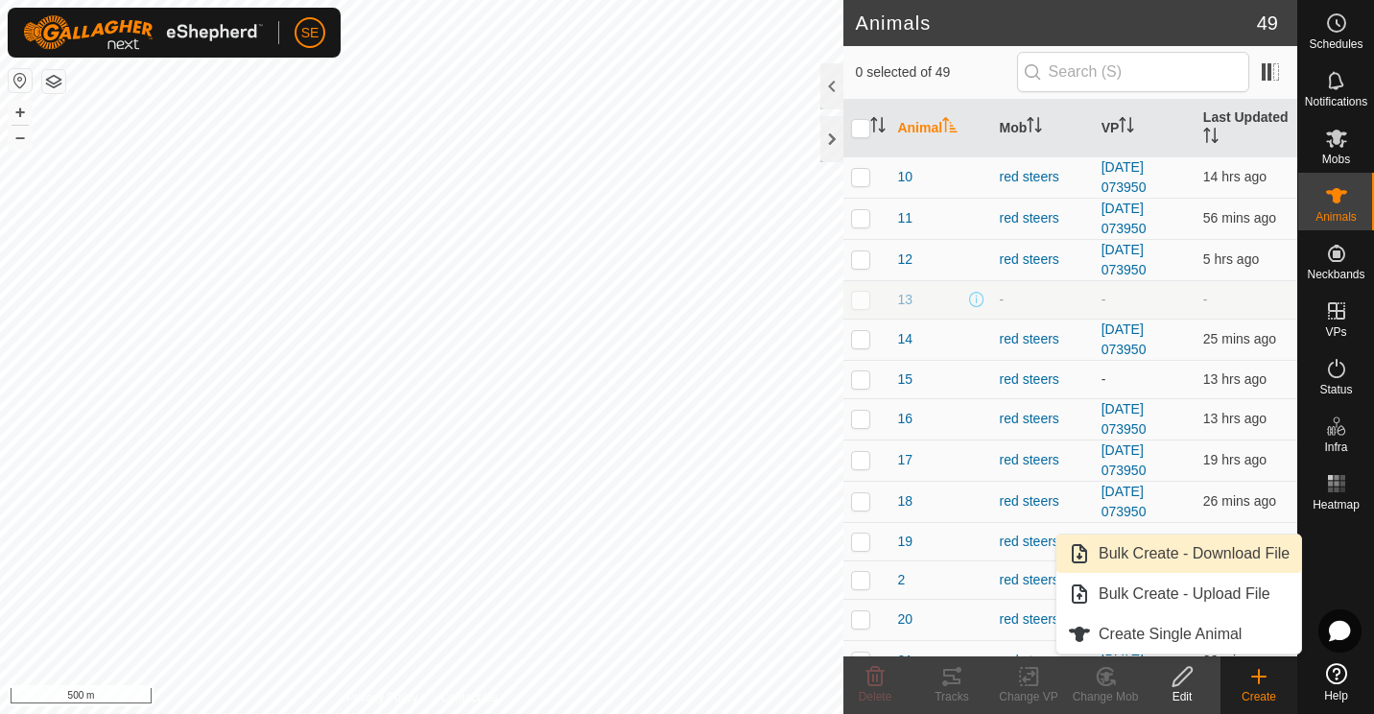
click at [1142, 561] on link "Bulk Create - Download File" at bounding box center [1178, 553] width 245 height 38
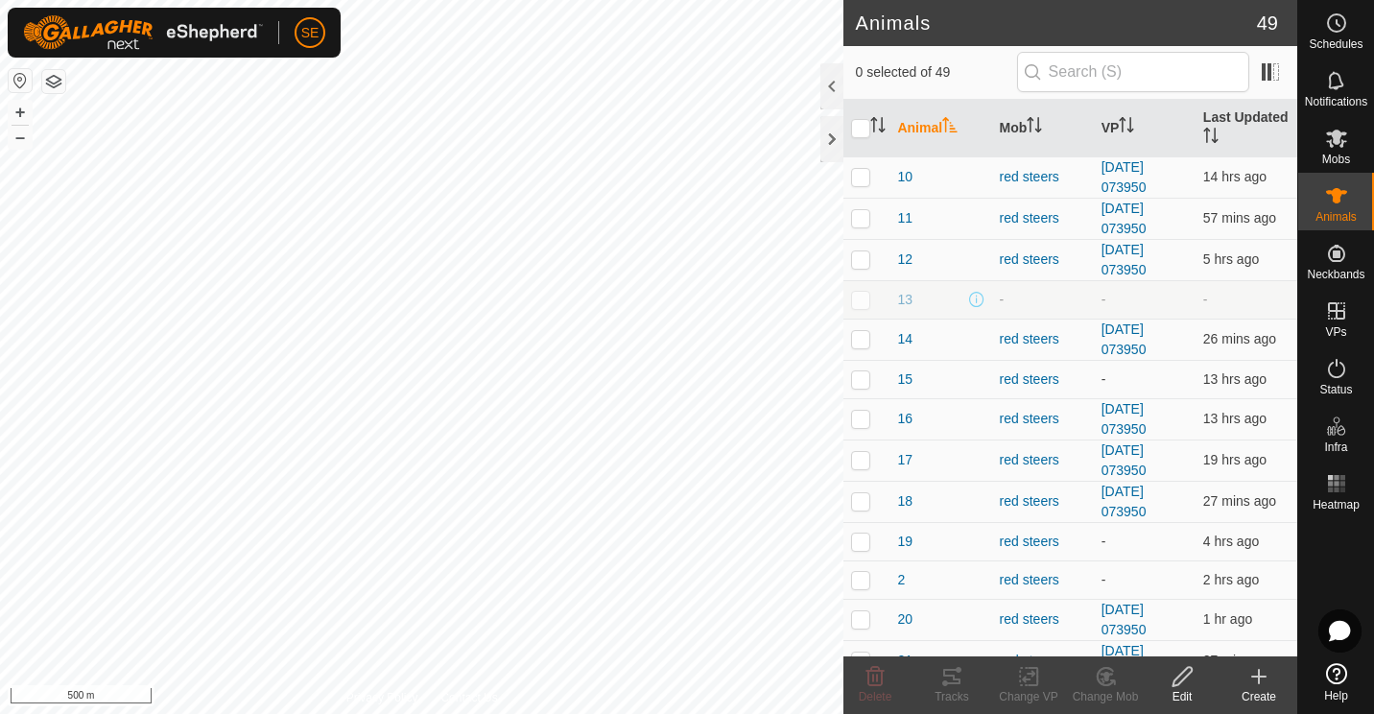
click at [1259, 682] on icon at bounding box center [1259, 676] width 0 height 13
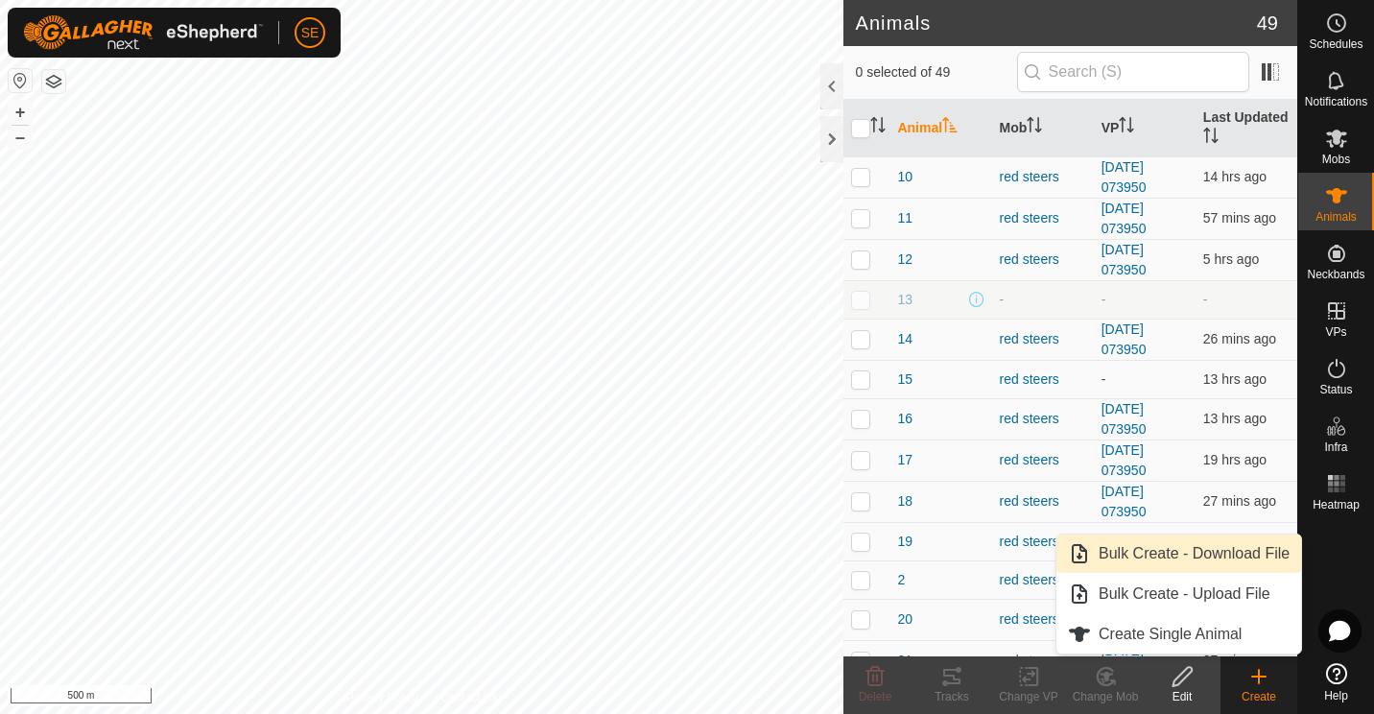
click at [1213, 547] on link "Bulk Create - Download File" at bounding box center [1178, 553] width 245 height 38
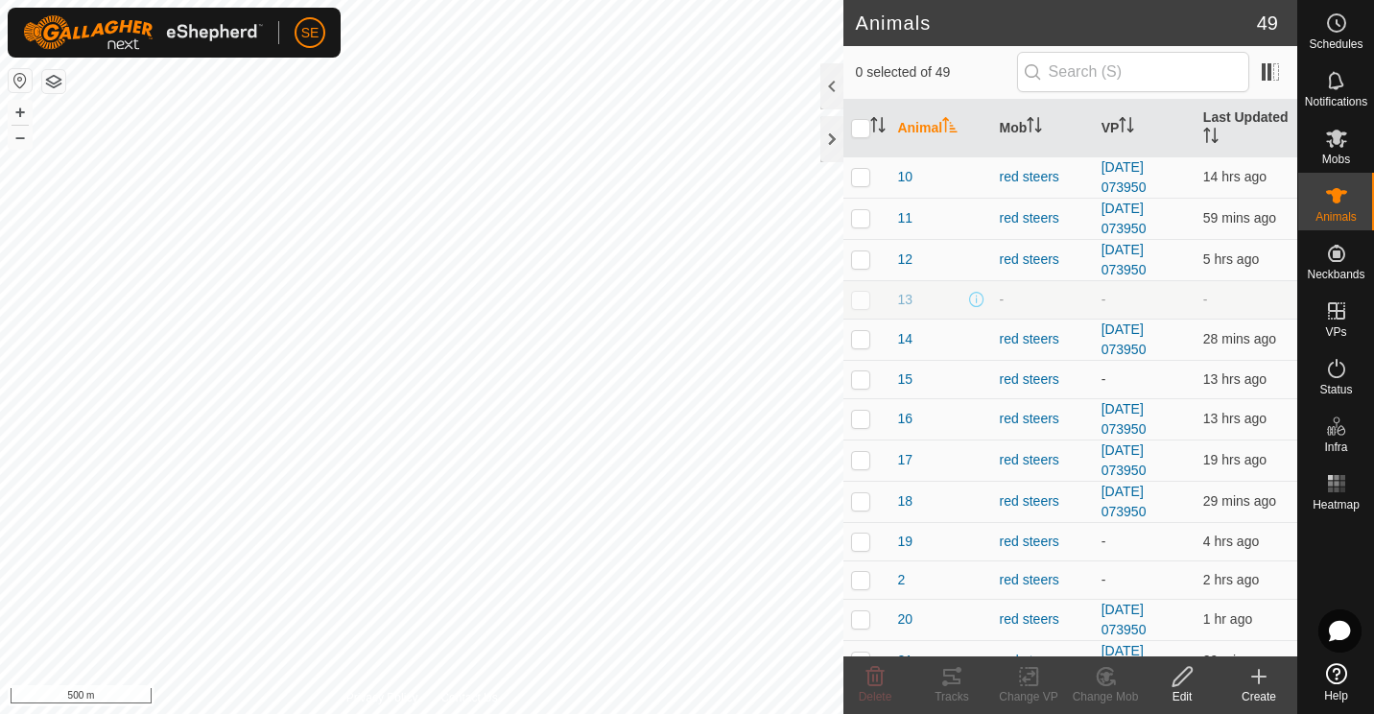
click at [1259, 678] on icon at bounding box center [1259, 676] width 0 height 13
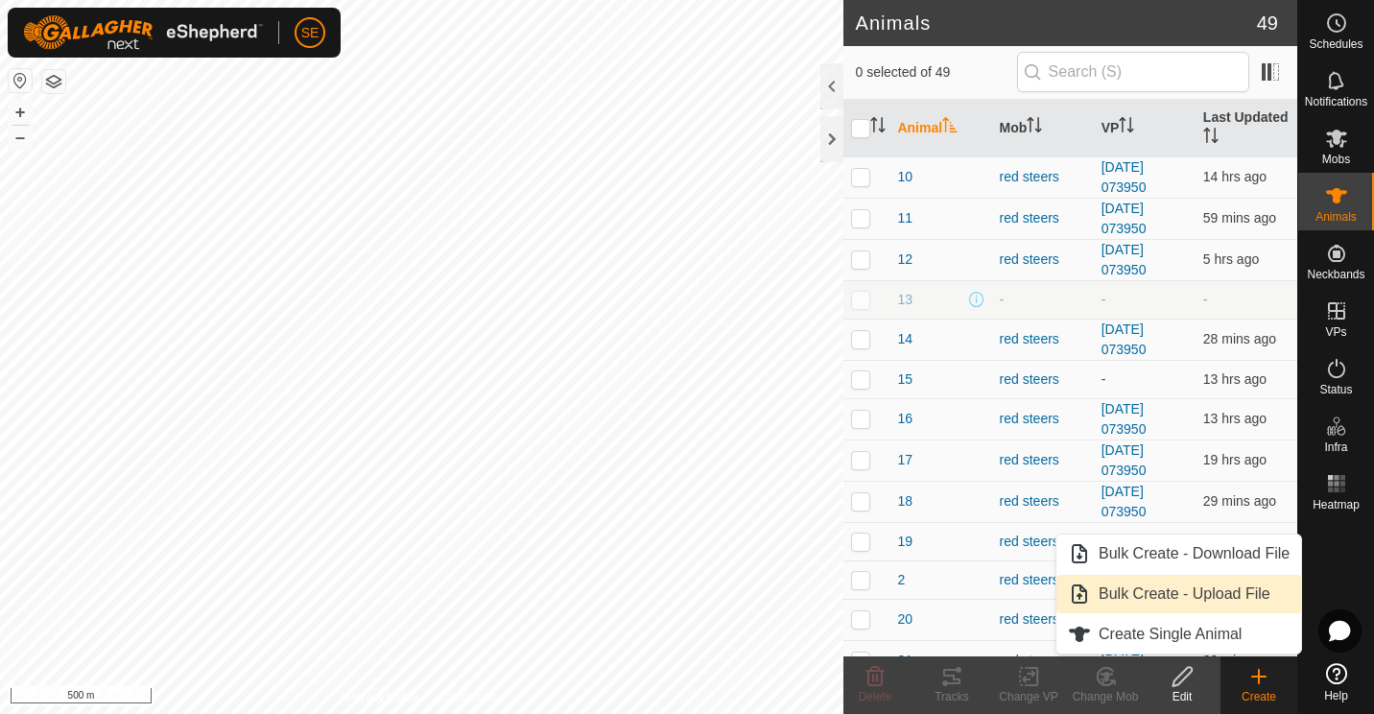
click at [1154, 588] on link "Bulk Create - Upload File" at bounding box center [1178, 594] width 245 height 38
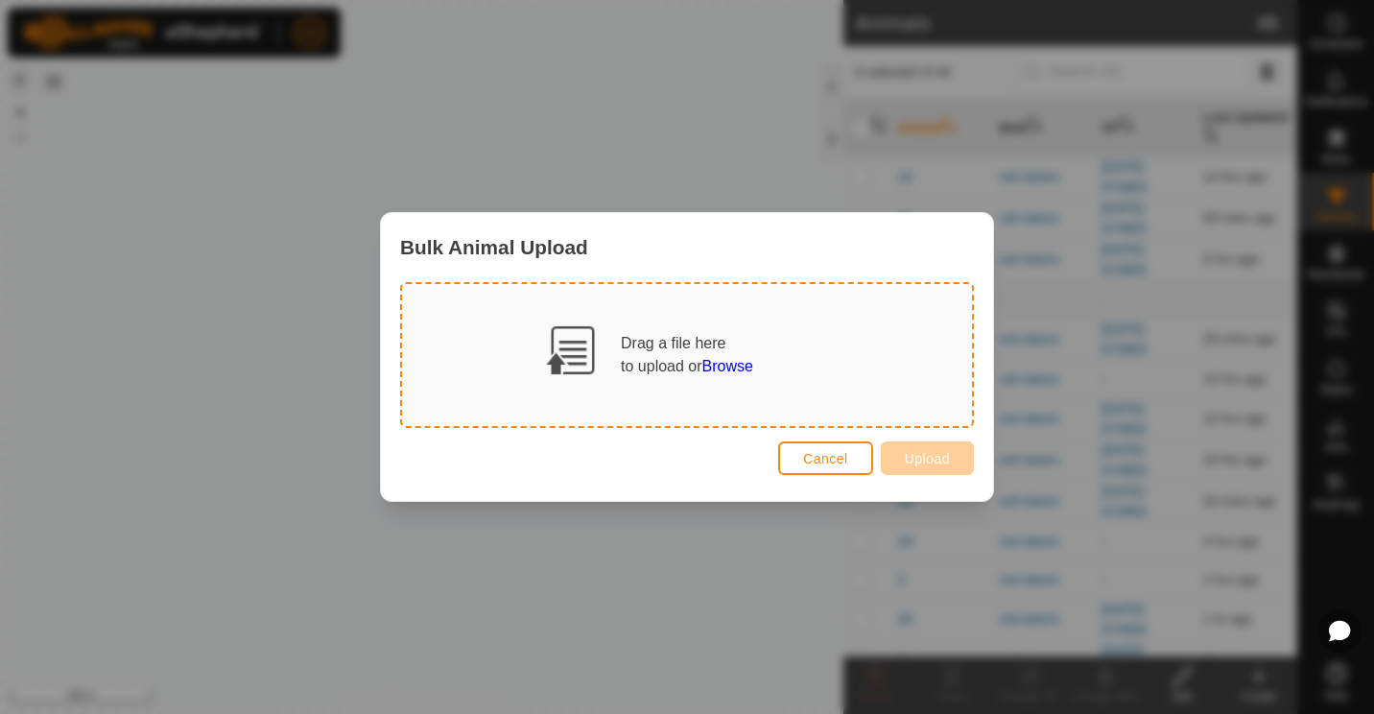
click at [621, 341] on div "Drag a file here to upload or Browse" at bounding box center [687, 355] width 132 height 46
drag, startPoint x: 570, startPoint y: 341, endPoint x: 794, endPoint y: 362, distance: 225.5
click at [794, 362] on div "Drag a file here to upload or Browse" at bounding box center [687, 355] width 570 height 142
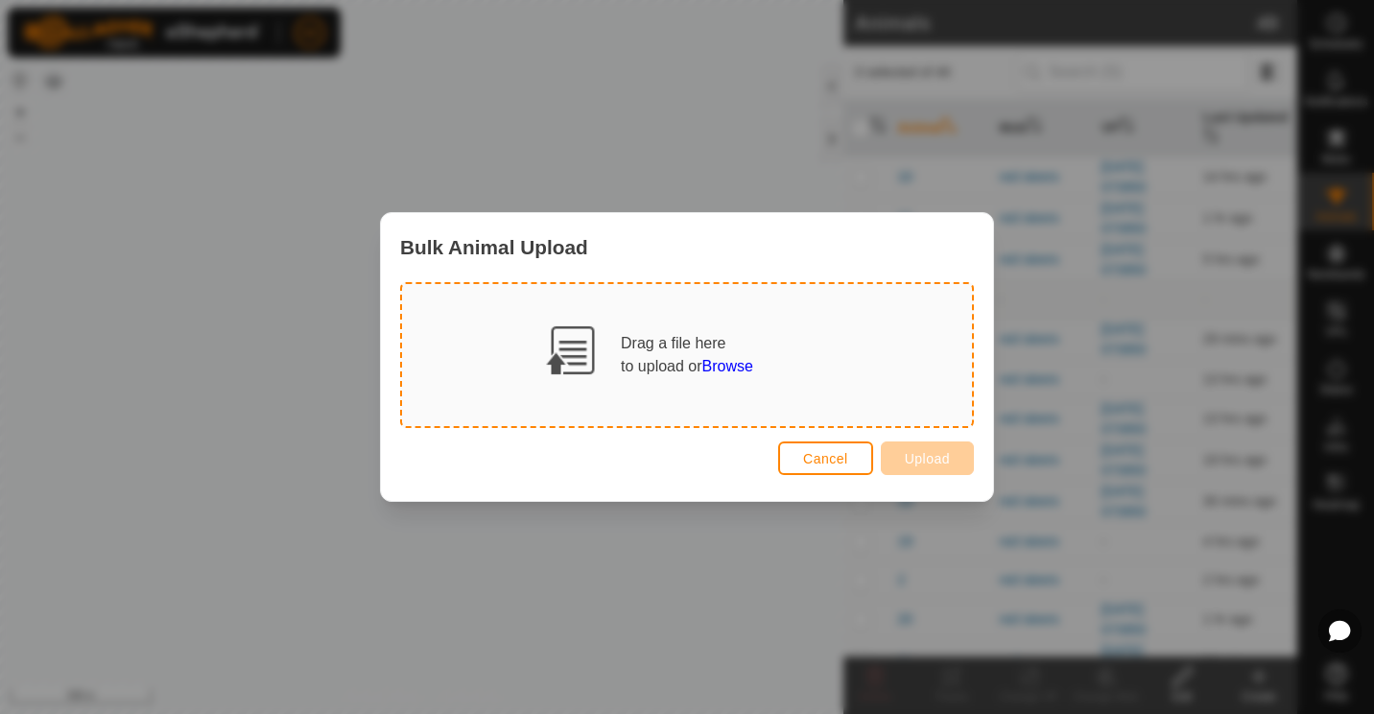
click at [731, 358] on span "Browse" at bounding box center [727, 366] width 51 height 16
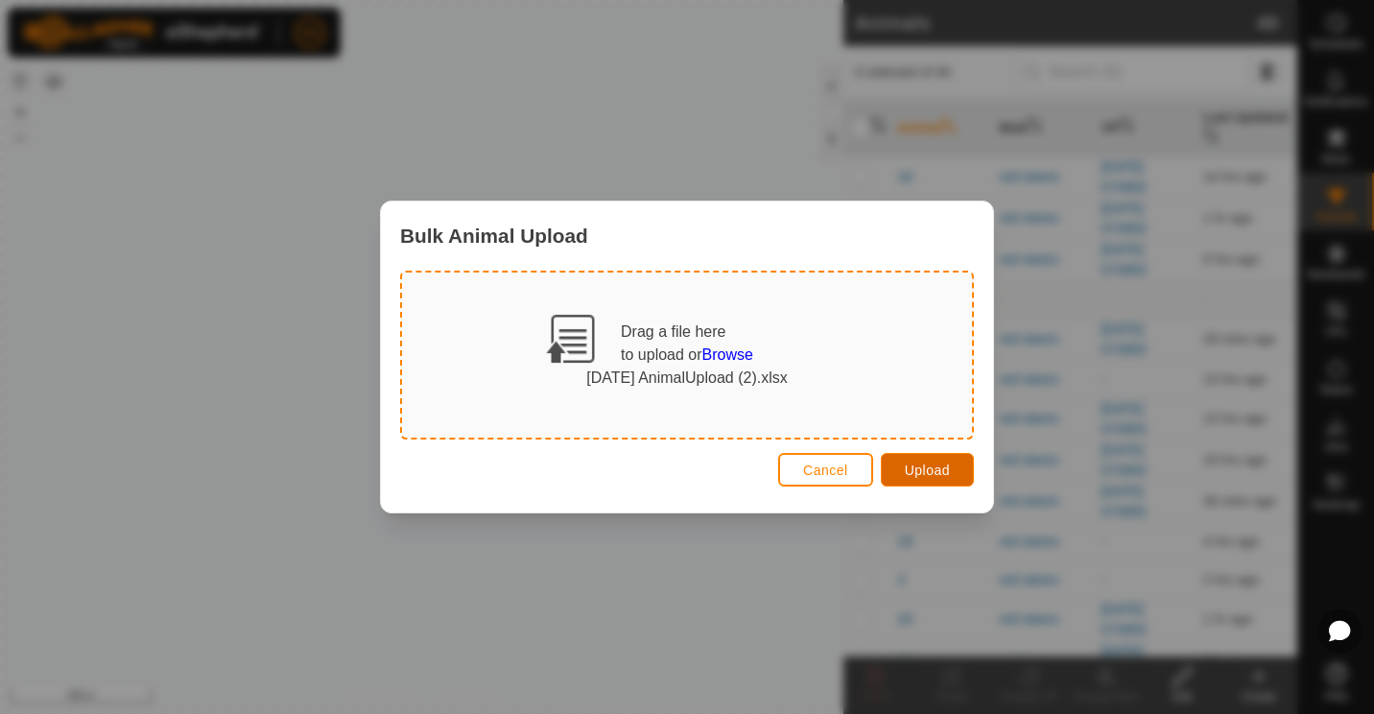
click at [939, 475] on span "Upload" at bounding box center [927, 469] width 45 height 15
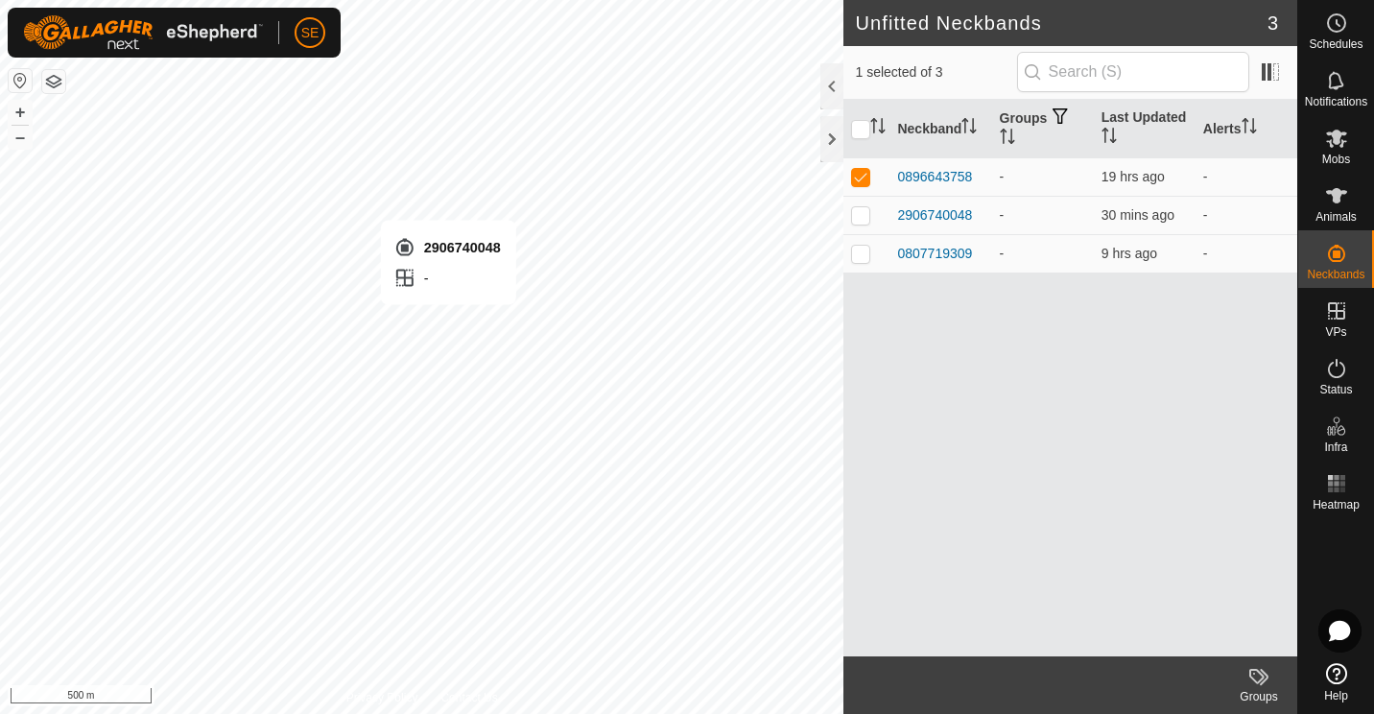
checkbox input "false"
checkbox input "true"
checkbox input "false"
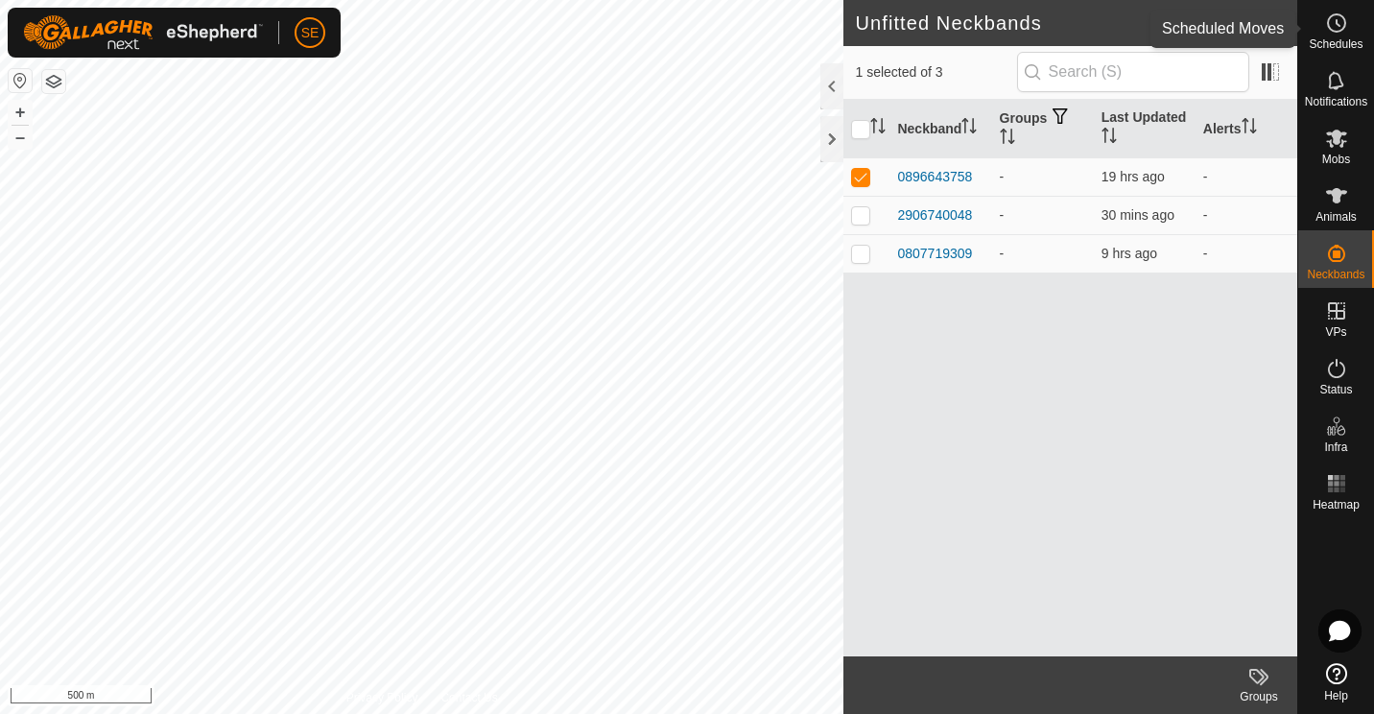
click at [1336, 22] on icon at bounding box center [1337, 23] width 3 height 6
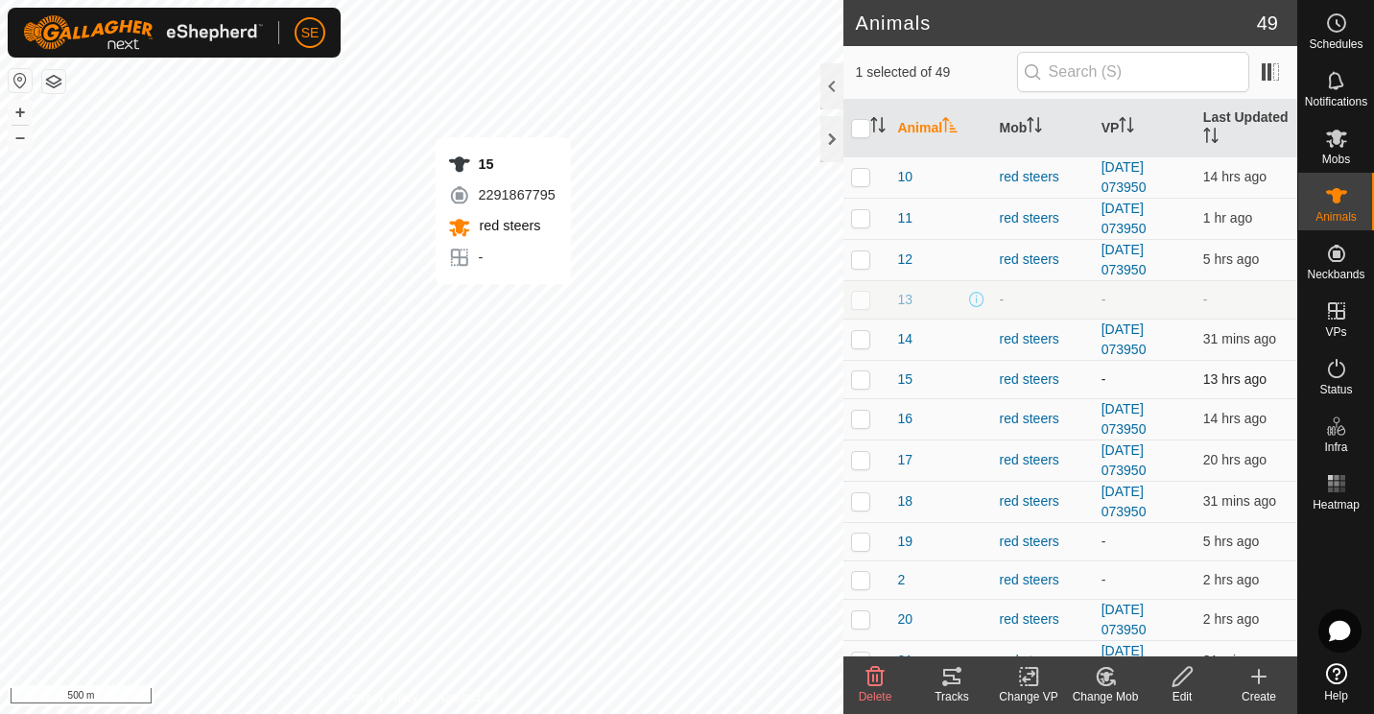
checkbox input "true"
checkbox input "false"
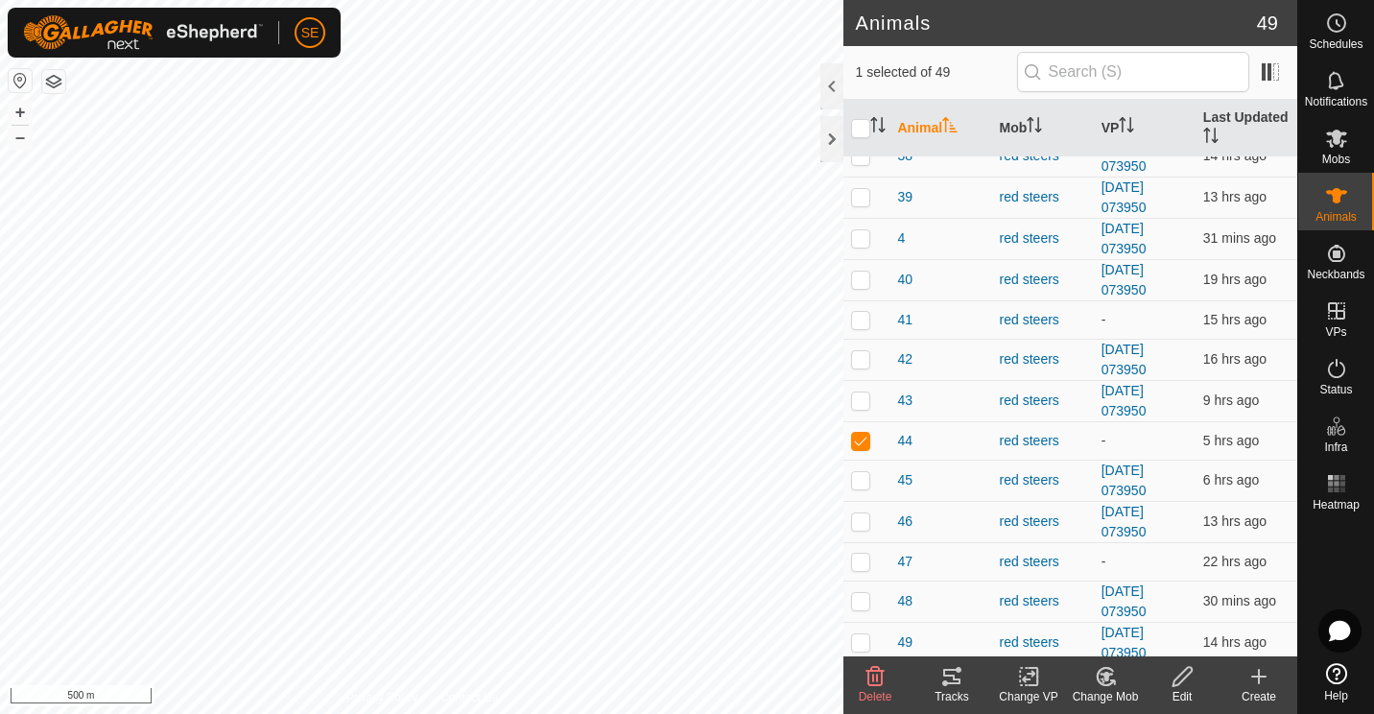
scroll to position [1191, 0]
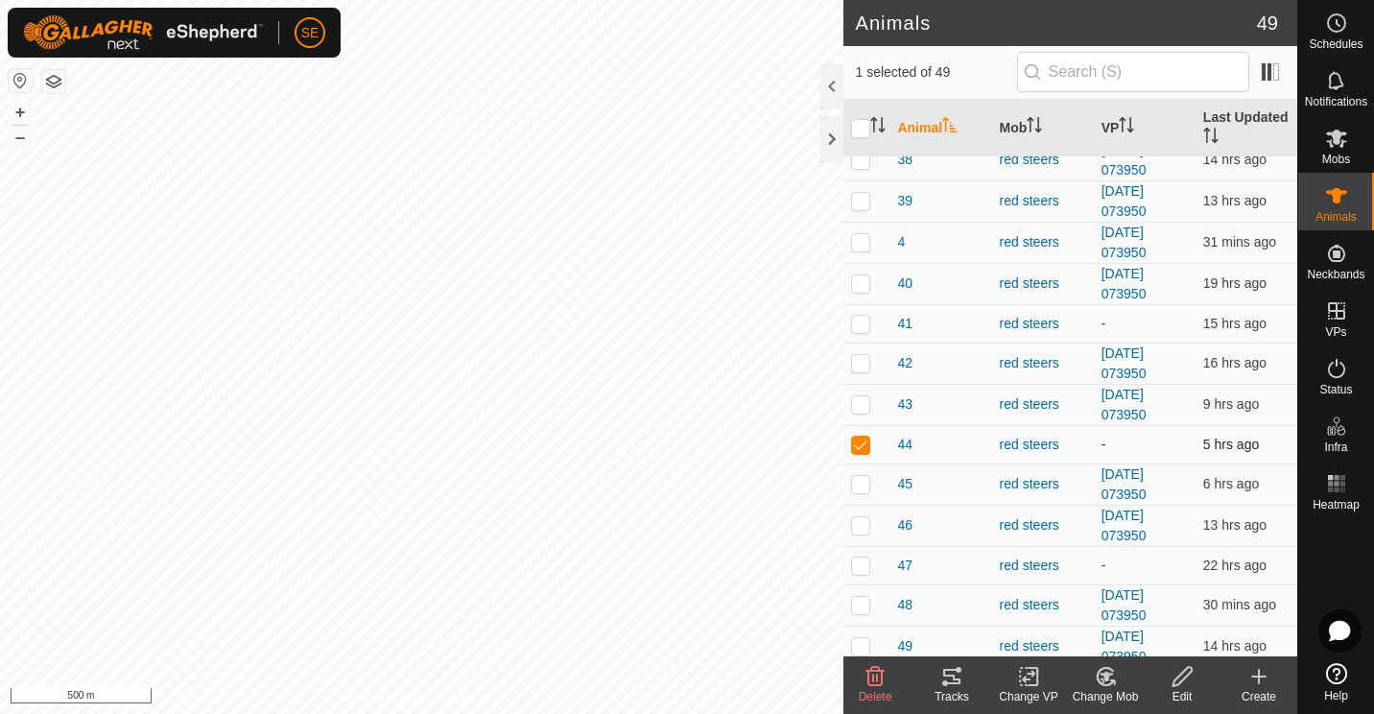
click at [860, 440] on p-checkbox at bounding box center [860, 444] width 19 height 15
checkbox input "false"
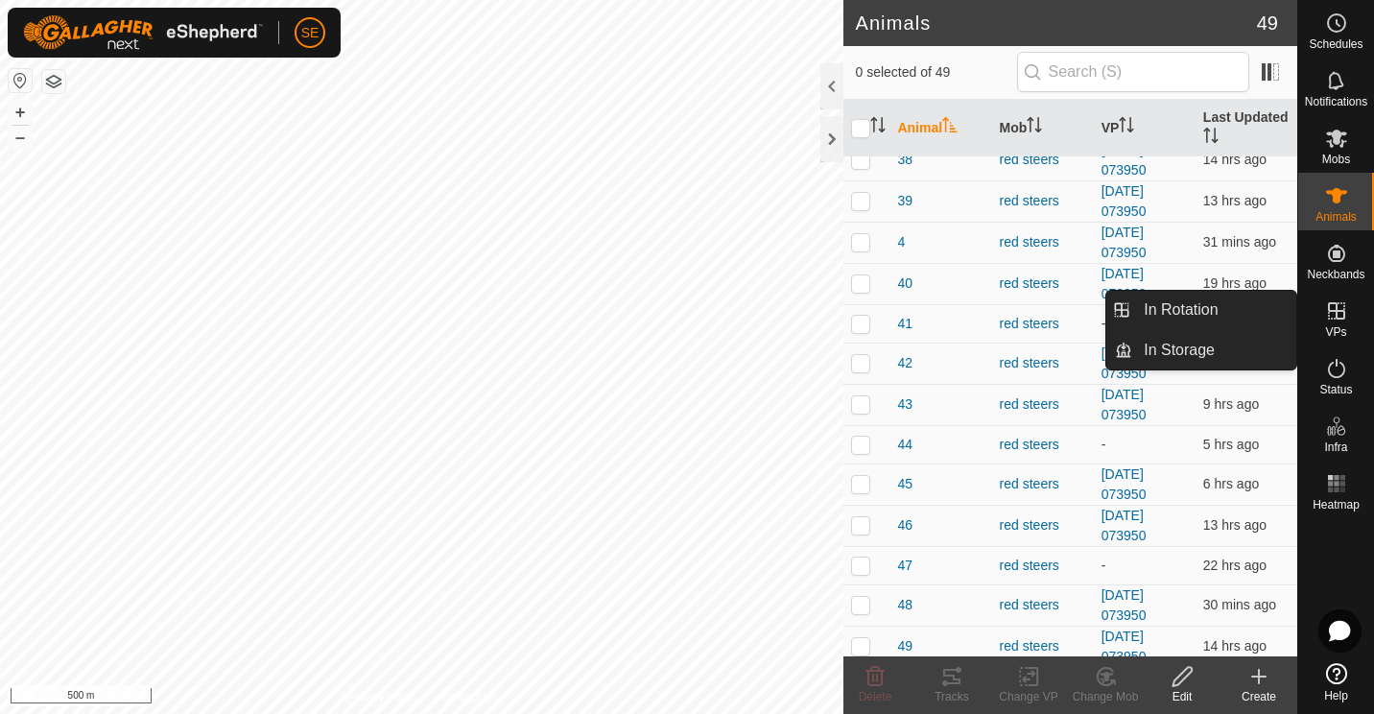
click at [1331, 321] on icon at bounding box center [1336, 310] width 23 height 23
click at [1199, 307] on link "In Rotation" at bounding box center [1214, 310] width 164 height 38
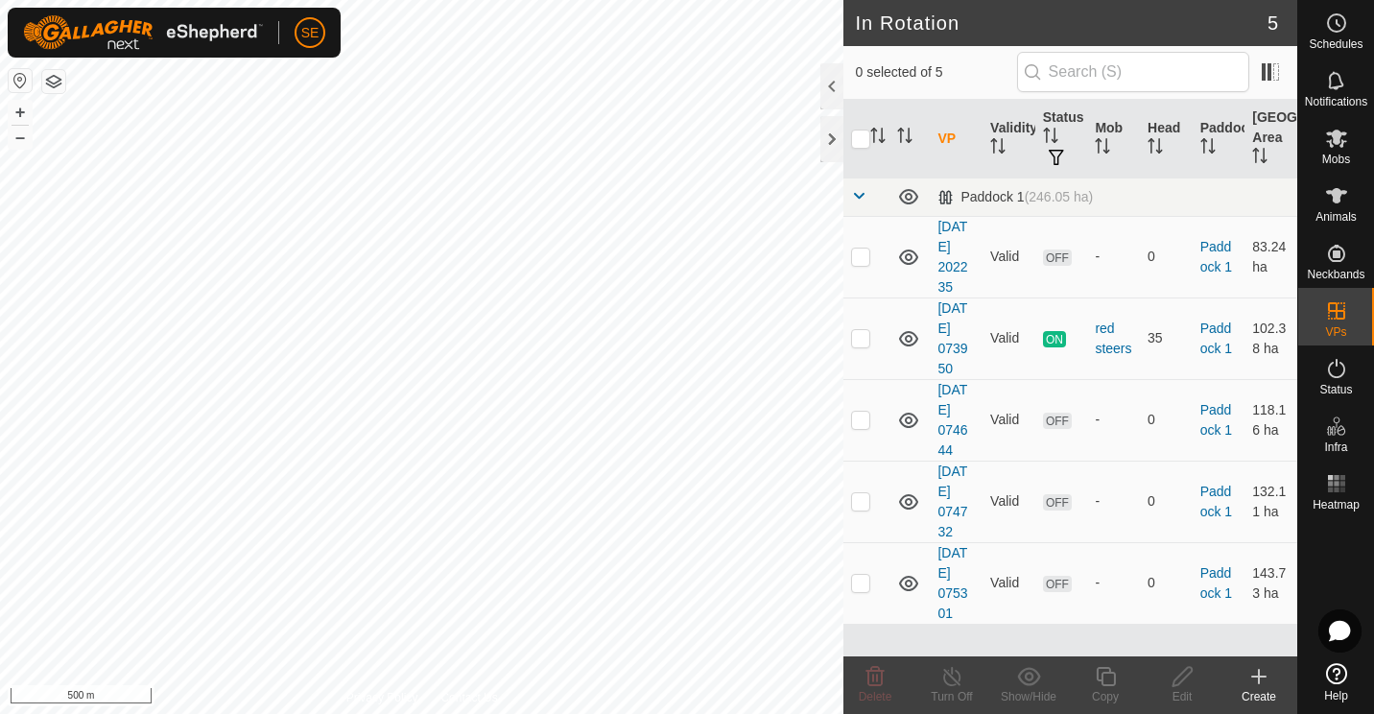
click at [1257, 676] on icon at bounding box center [1258, 676] width 13 height 0
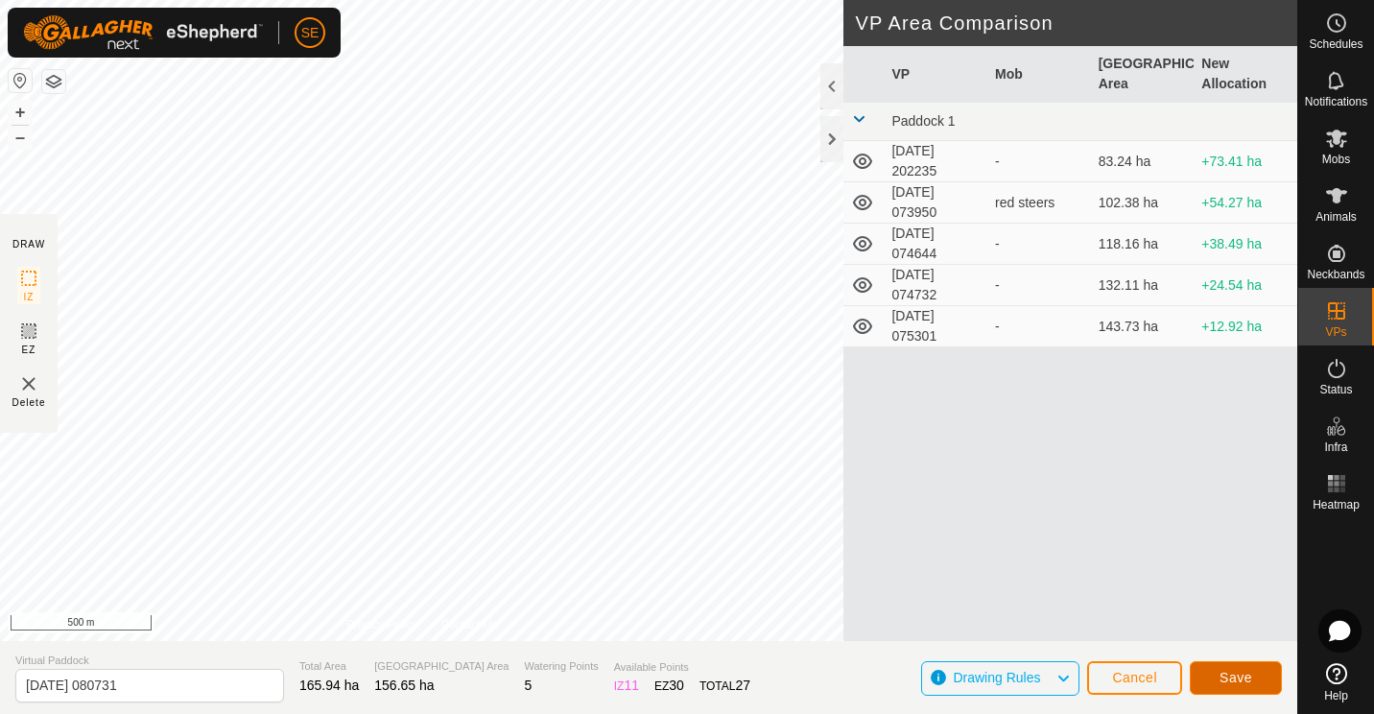
click at [1226, 673] on span "Save" at bounding box center [1235, 677] width 33 height 15
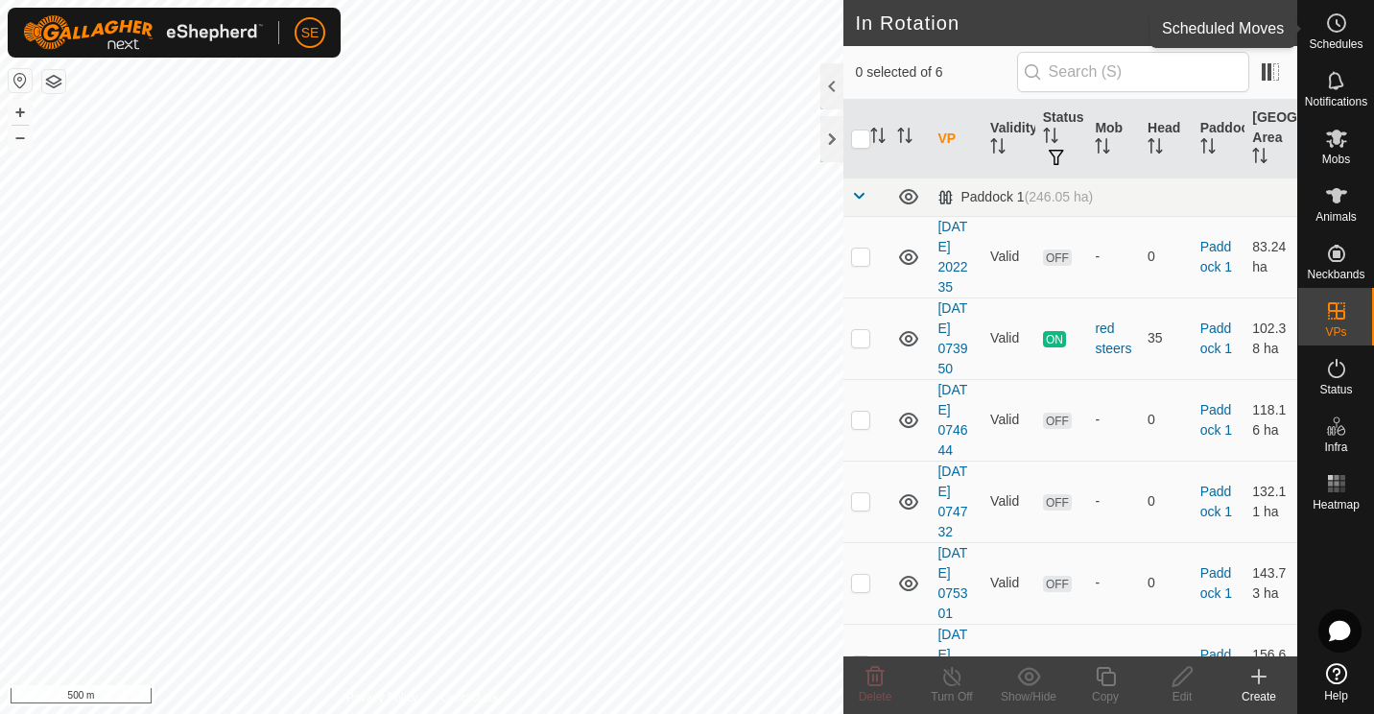
click at [1337, 21] on icon at bounding box center [1336, 23] width 23 height 23
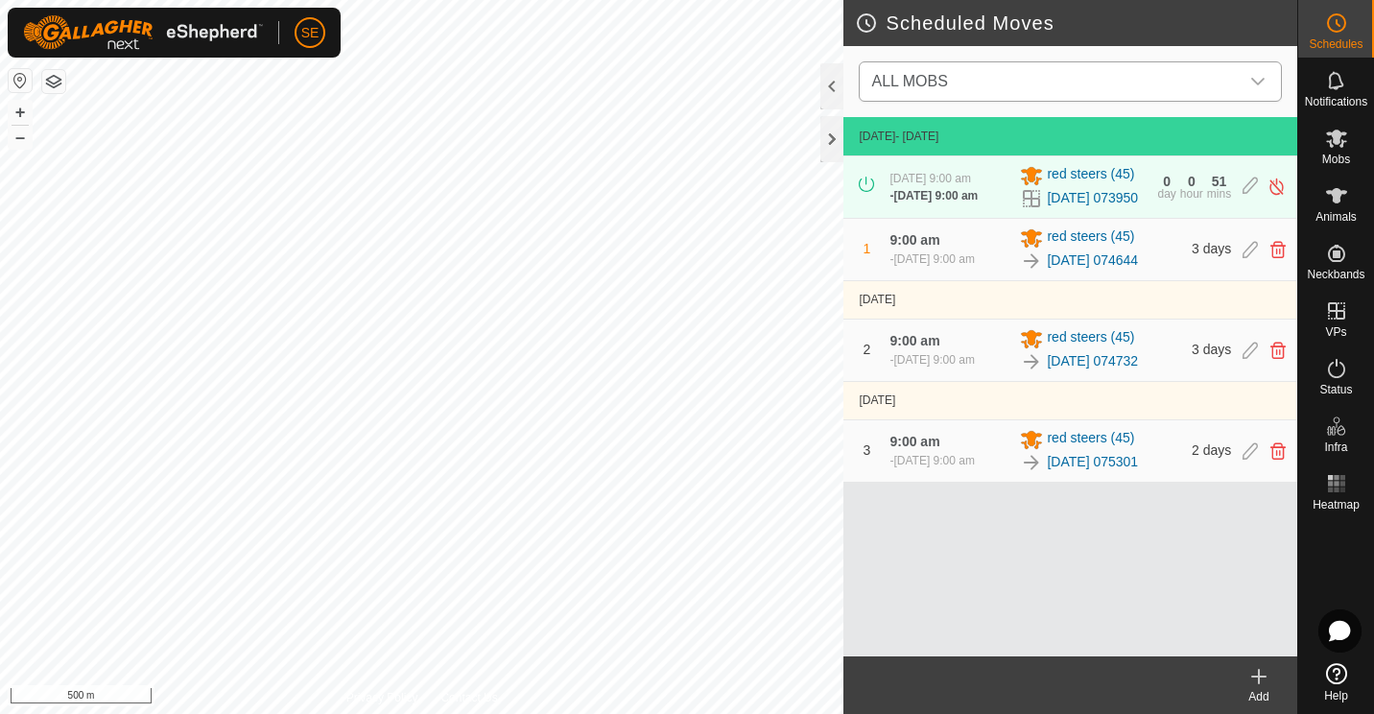
click at [1259, 79] on icon "dropdown trigger" at bounding box center [1257, 81] width 15 height 15
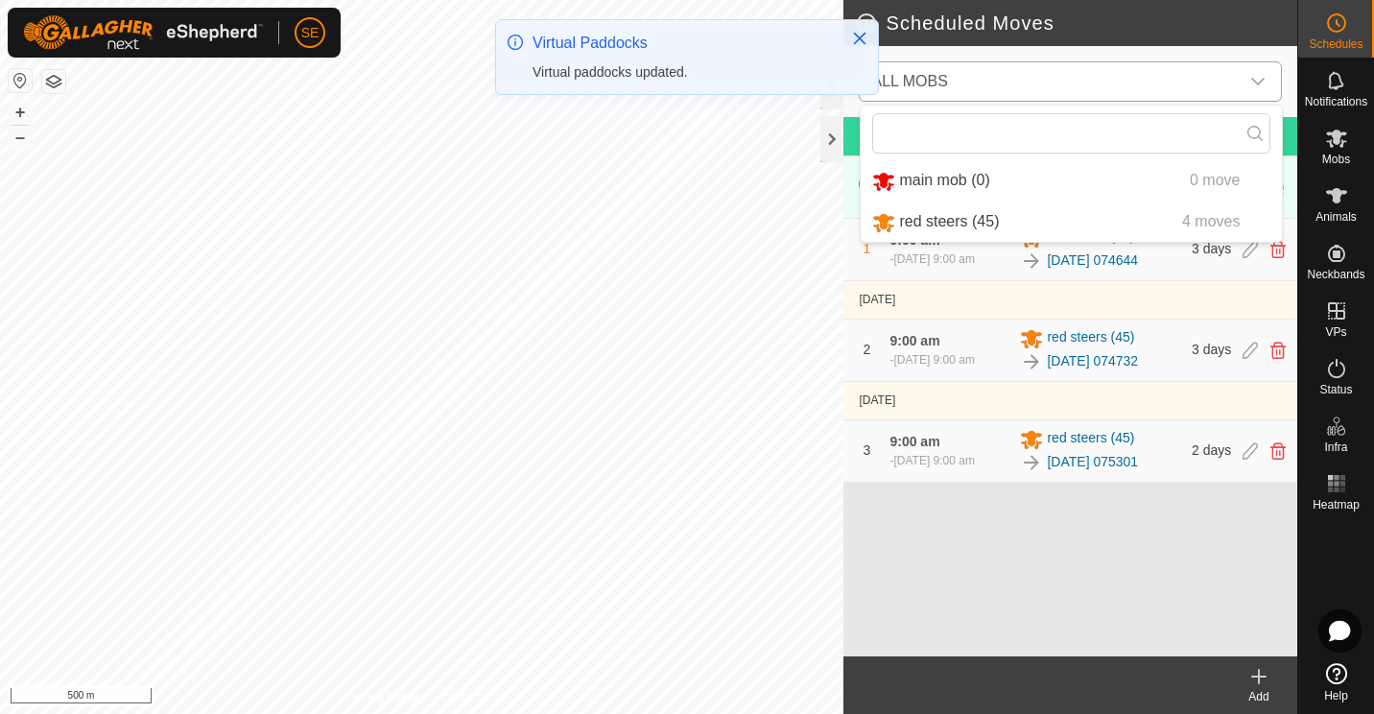
click at [960, 222] on li "red steers (45) 4 moves" at bounding box center [1071, 221] width 421 height 39
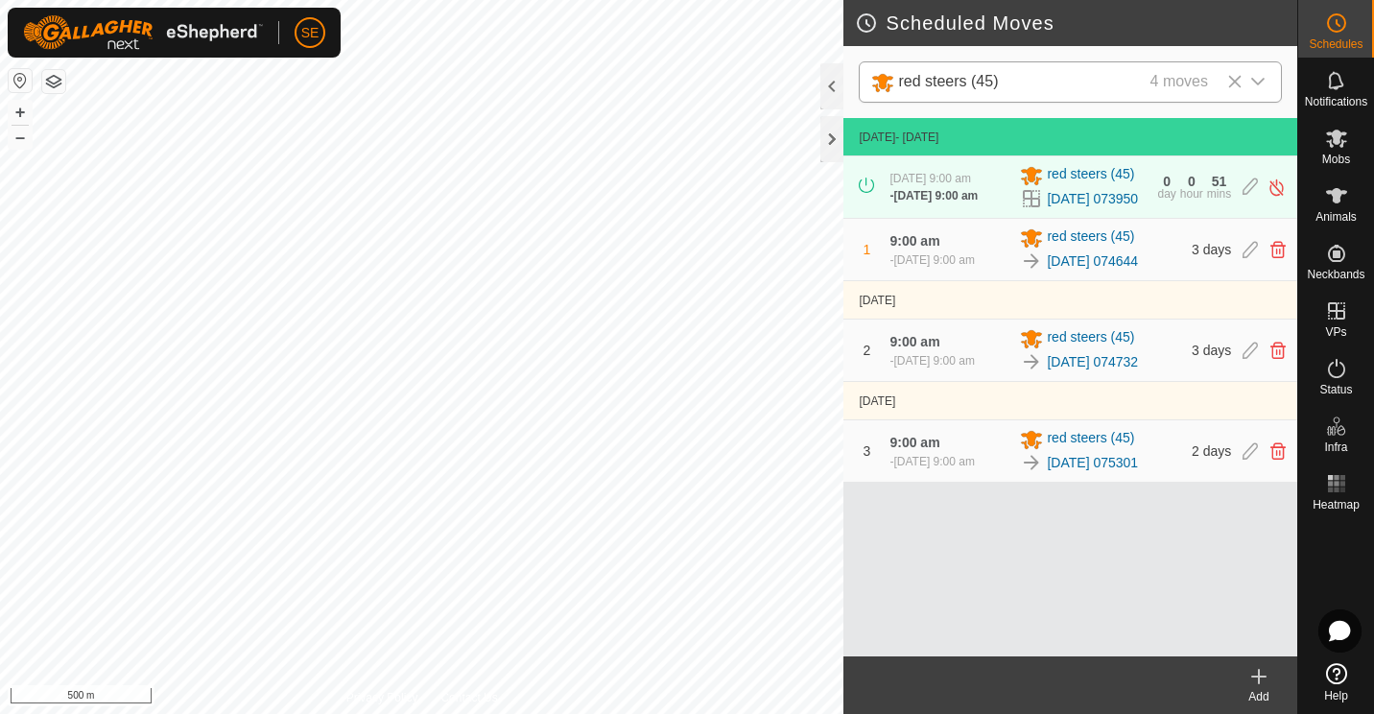
click at [1255, 676] on icon at bounding box center [1258, 676] width 13 height 0
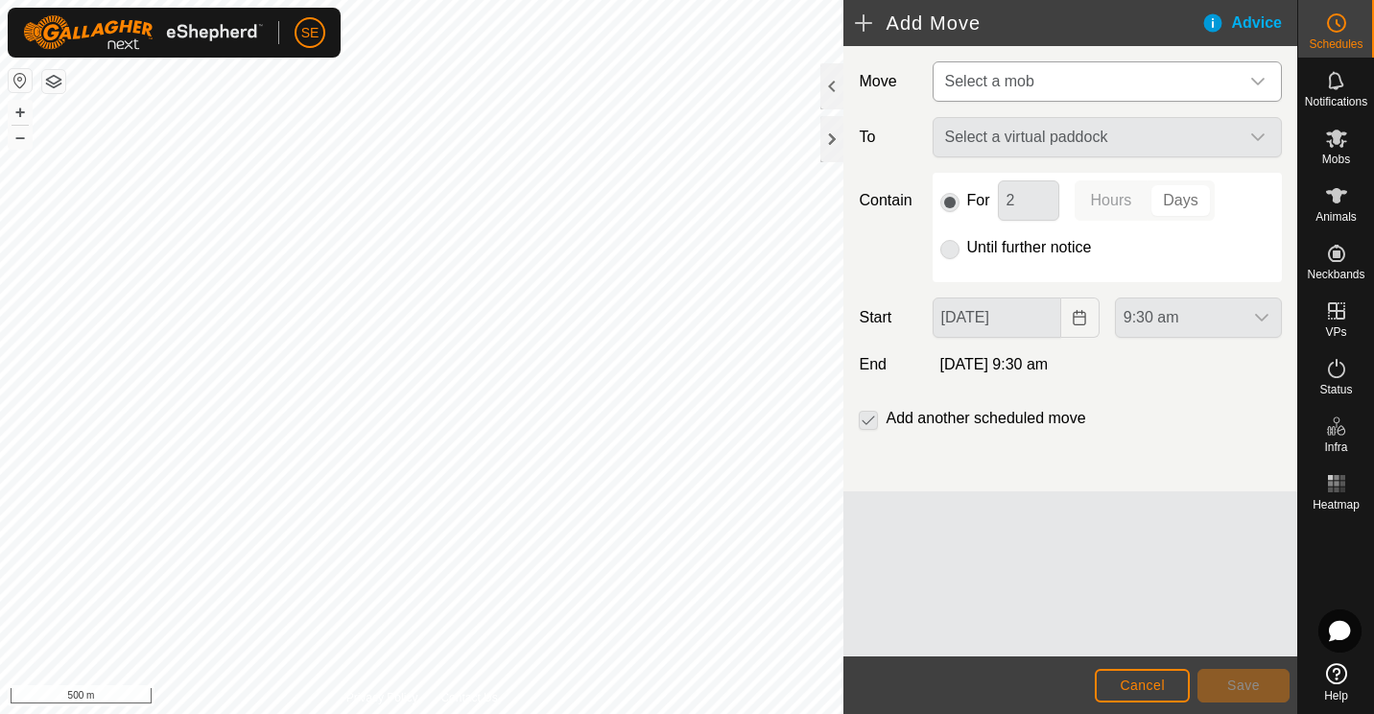
click at [1254, 81] on icon "dropdown trigger" at bounding box center [1257, 82] width 13 height 8
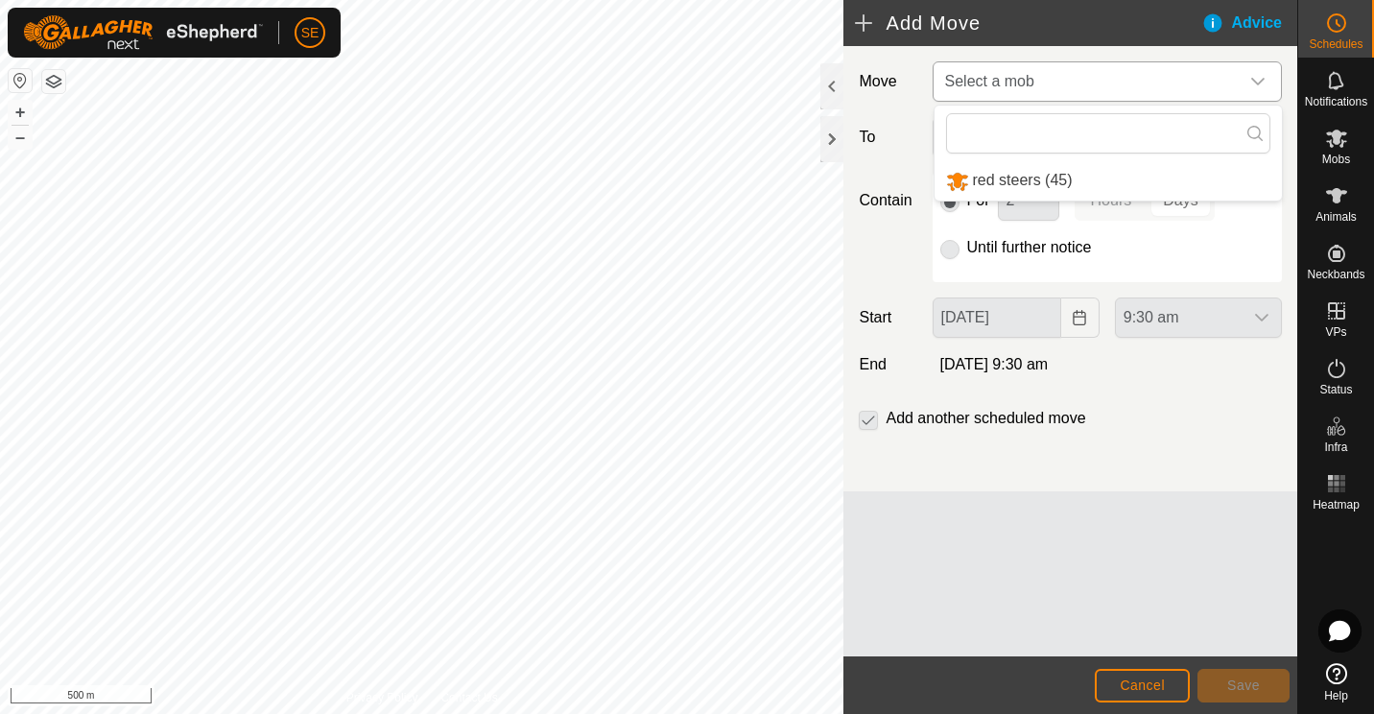
click at [1051, 184] on li "red steers (45)" at bounding box center [1107, 180] width 347 height 39
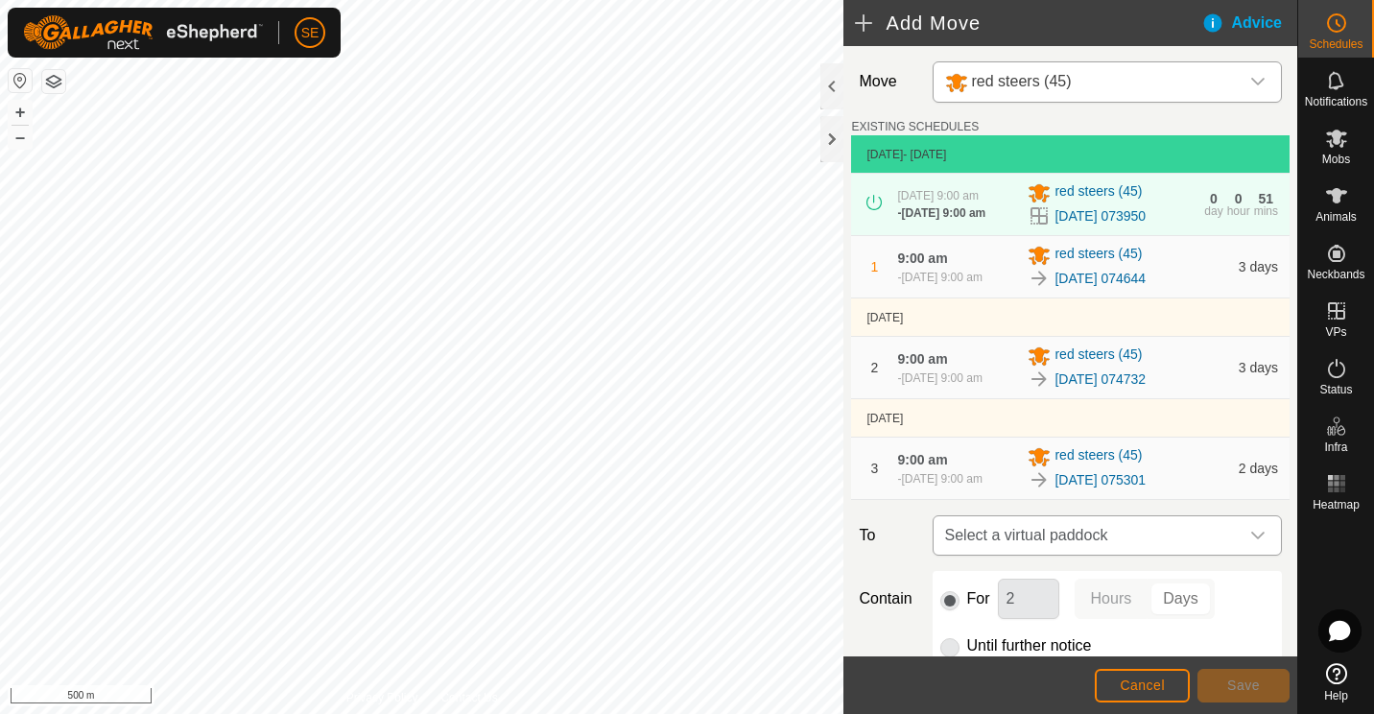
click at [1250, 541] on icon "dropdown trigger" at bounding box center [1257, 535] width 15 height 15
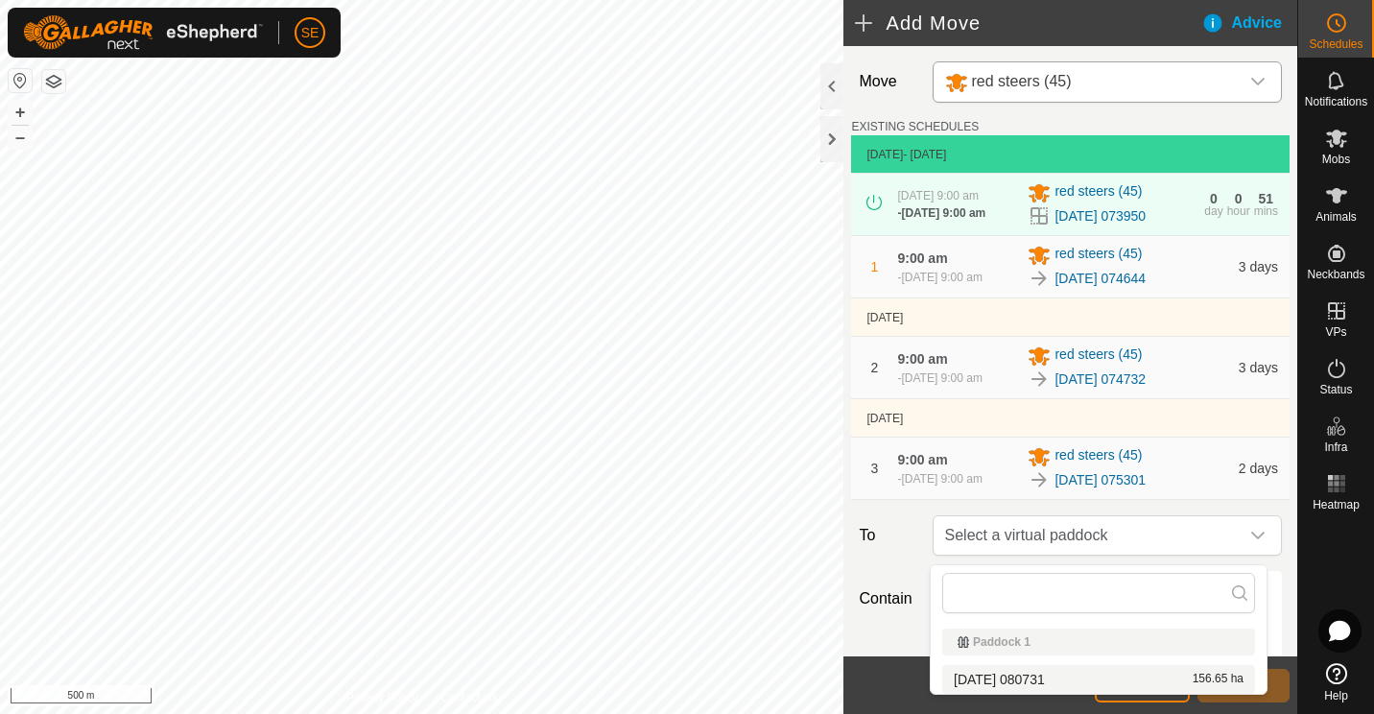
click at [1053, 682] on li "[DATE] 080731 156.65 ha" at bounding box center [1098, 679] width 313 height 29
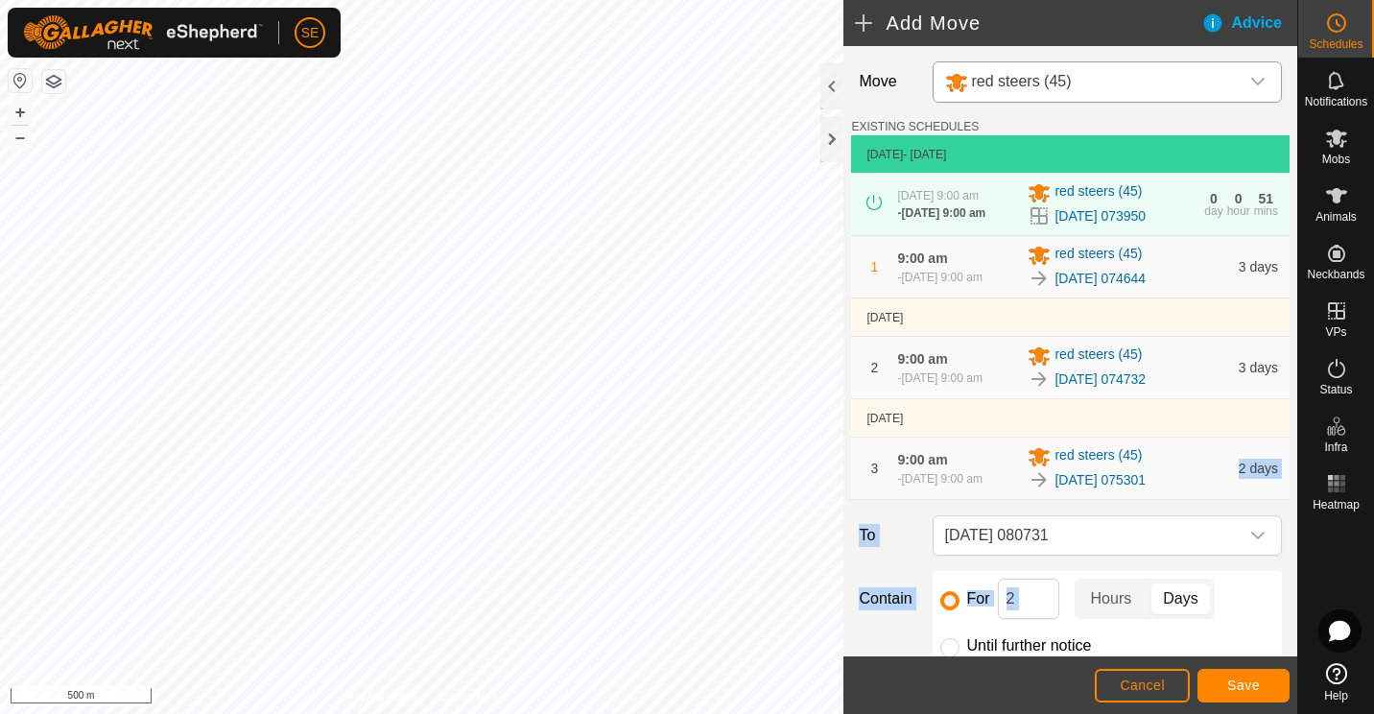
drag, startPoint x: 1255, startPoint y: 587, endPoint x: 1220, endPoint y: 474, distance: 118.4
click at [1220, 474] on div "Move red steers (45) EXISTING SCHEDULES [DATE] - [DATE] [DATE] 9:00 am - [DATE]…" at bounding box center [1070, 475] width 454 height 859
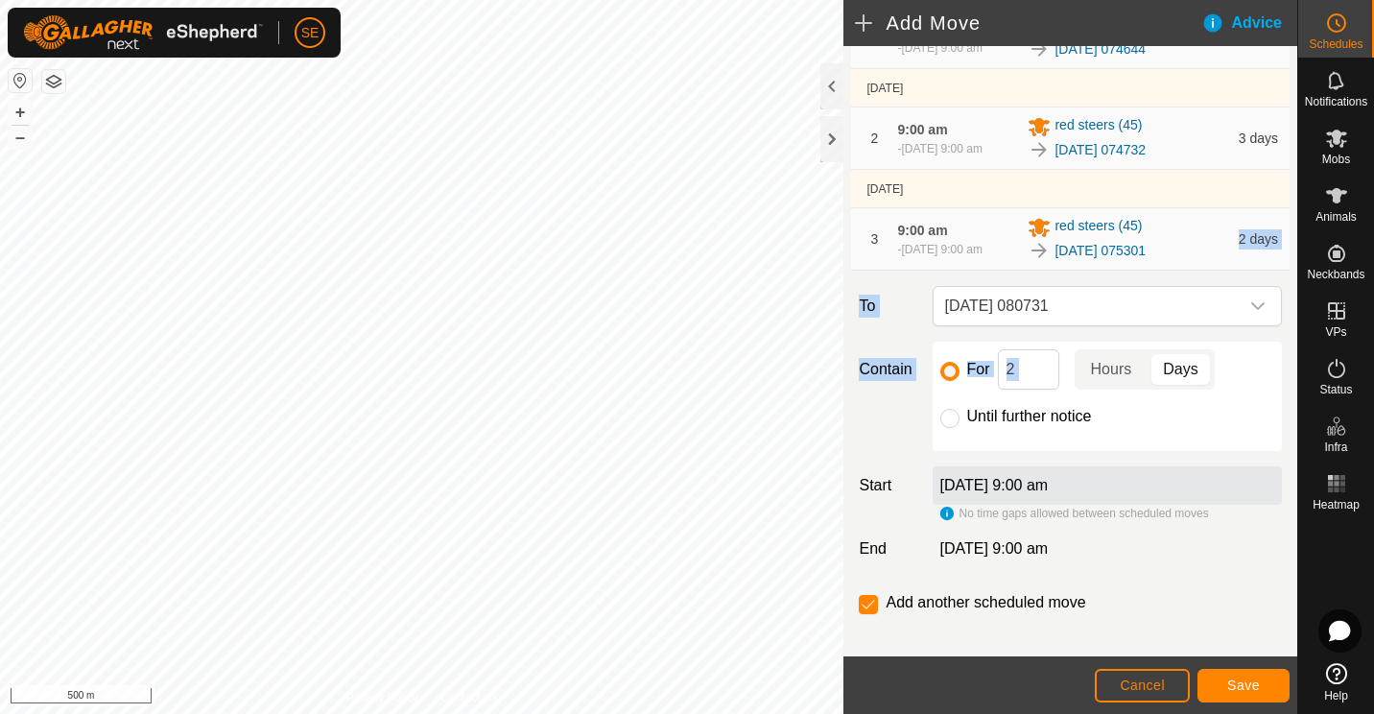
scroll to position [255, 0]
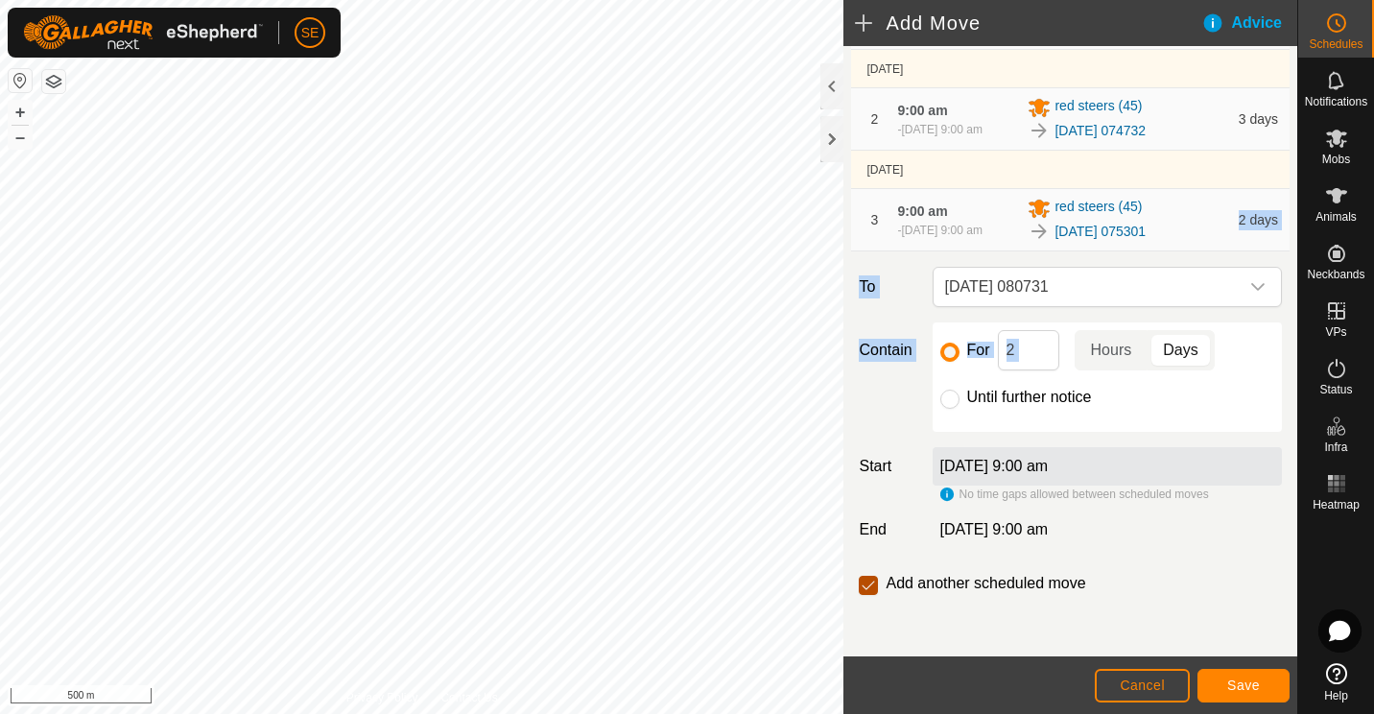
click at [869, 581] on input "checkbox" at bounding box center [868, 585] width 19 height 19
checkbox input "false"
click at [1251, 683] on span "Save" at bounding box center [1243, 684] width 33 height 15
